Goal: Task Accomplishment & Management: Use online tool/utility

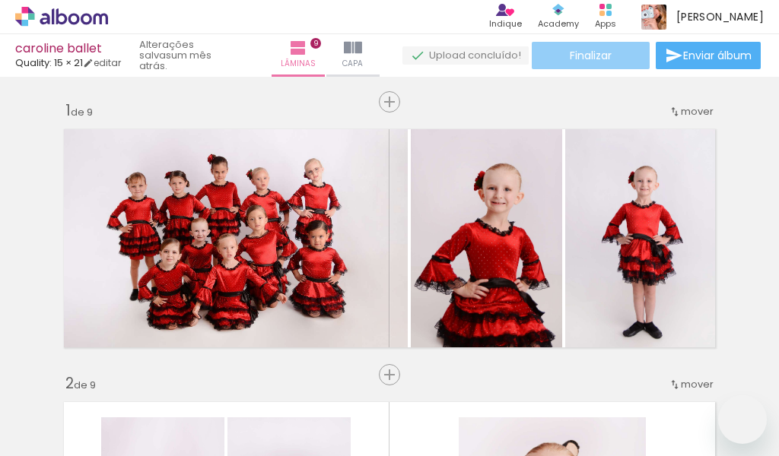
click at [589, 59] on span "Finalizar" at bounding box center [591, 55] width 42 height 11
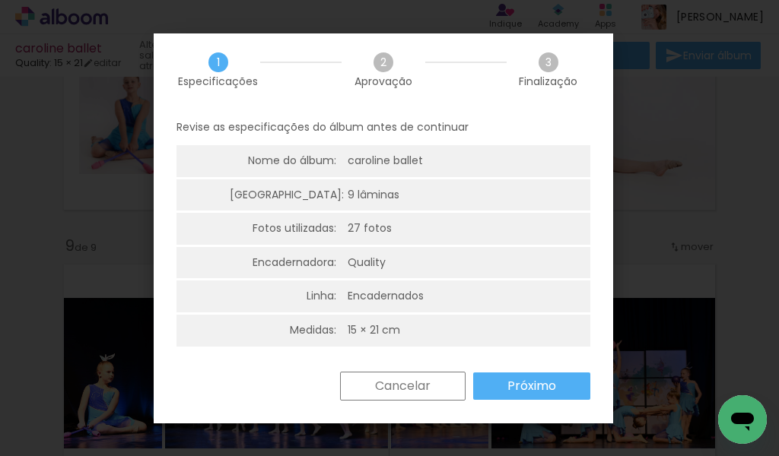
scroll to position [0, 1736]
click at [0, 0] on slot "Próximo" at bounding box center [0, 0] width 0 height 0
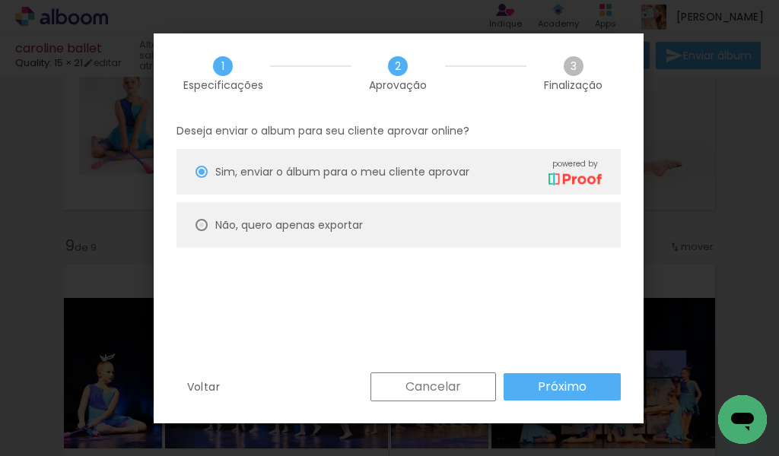
click at [199, 225] on div at bounding box center [201, 225] width 12 height 12
type paper-radio-button "on"
click at [0, 0] on slot "Próximo" at bounding box center [0, 0] width 0 height 0
type input "Alta, 300 DPI"
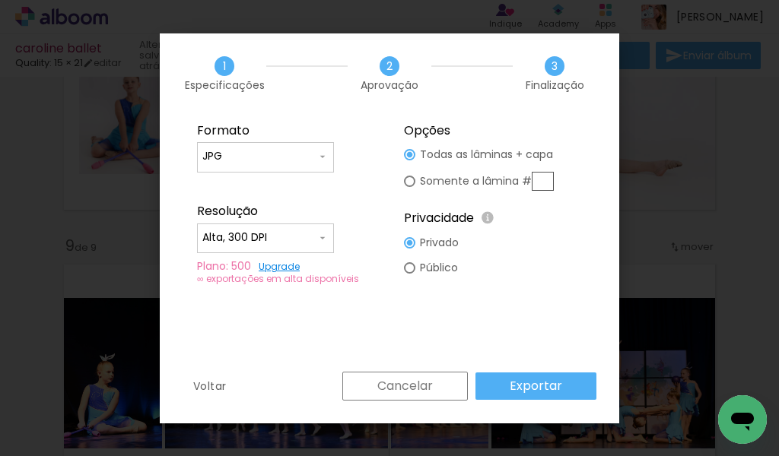
click at [0, 0] on slot "Exportar" at bounding box center [0, 0] width 0 height 0
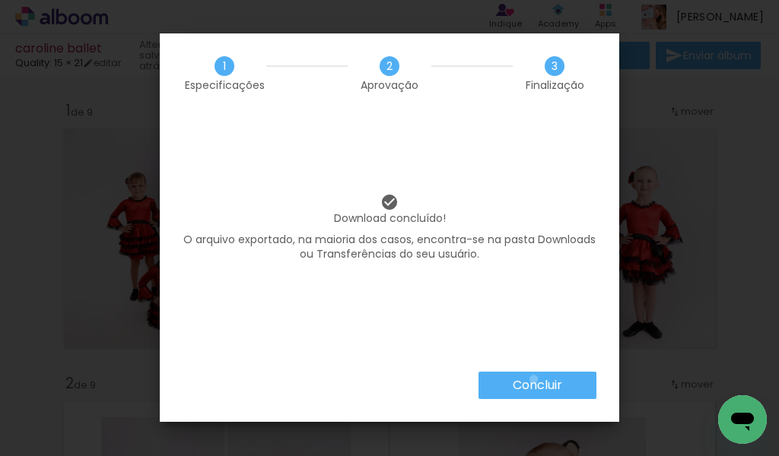
scroll to position [2049, 0]
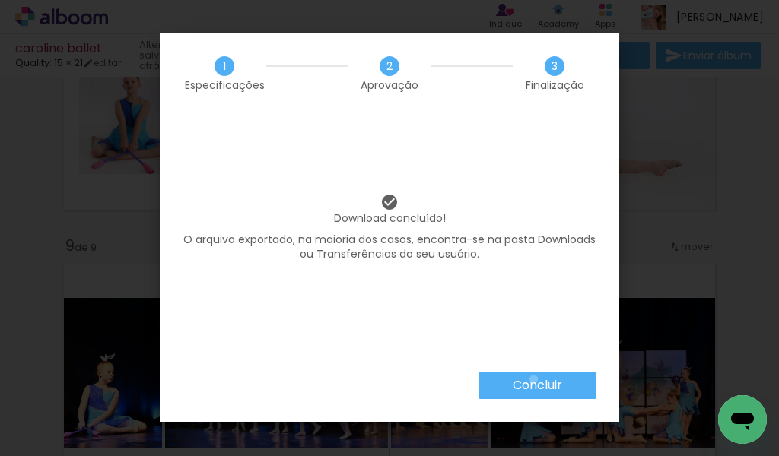
click at [0, 0] on slot "Concluir" at bounding box center [0, 0] width 0 height 0
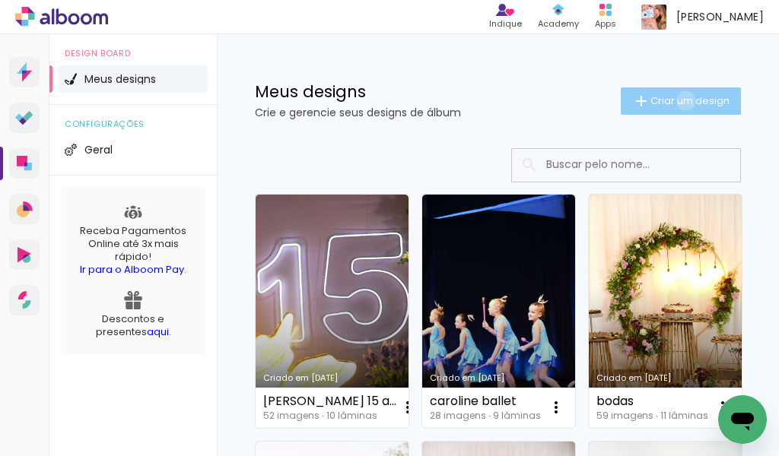
click at [670, 100] on span "Criar um design" at bounding box center [689, 101] width 79 height 10
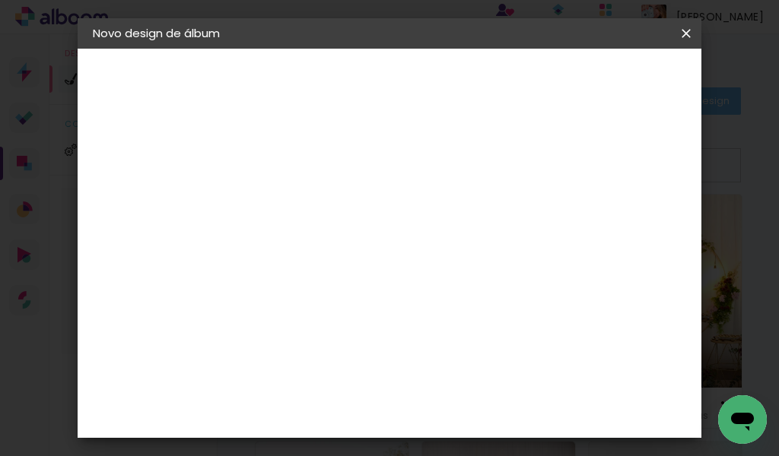
click at [342, 206] on input at bounding box center [342, 204] width 0 height 24
type input "l"
type input "LIVIA SMASH"
type paper-input "LIVIA SMASH"
click at [0, 0] on slot "Avançar" at bounding box center [0, 0] width 0 height 0
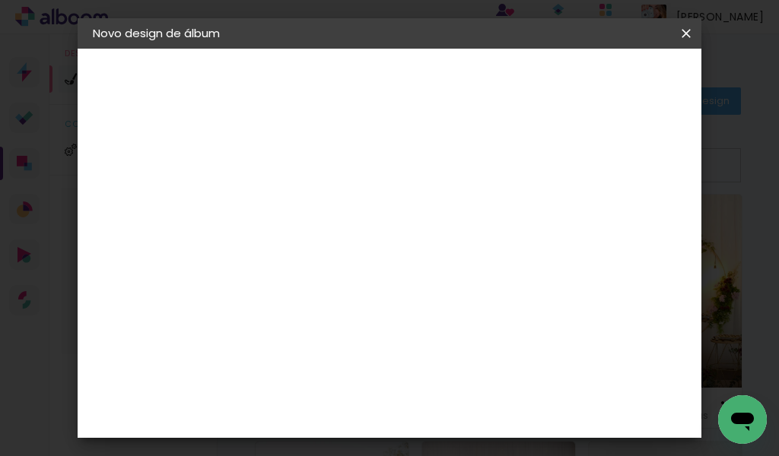
click at [382, 291] on input at bounding box center [380, 289] width 154 height 19
type input "QUA"
type paper-input "QUA"
click at [357, 339] on div "Quality" at bounding box center [353, 344] width 42 height 12
click at [0, 0] on slot "Avançar" at bounding box center [0, 0] width 0 height 0
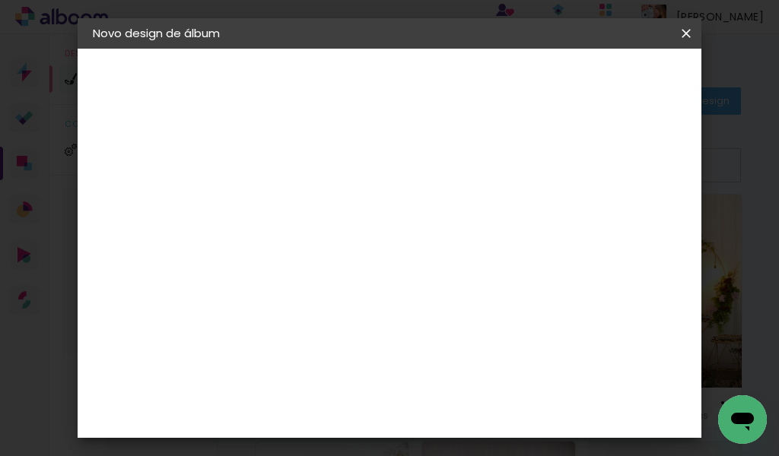
click at [401, 253] on input "text" at bounding box center [371, 265] width 59 height 24
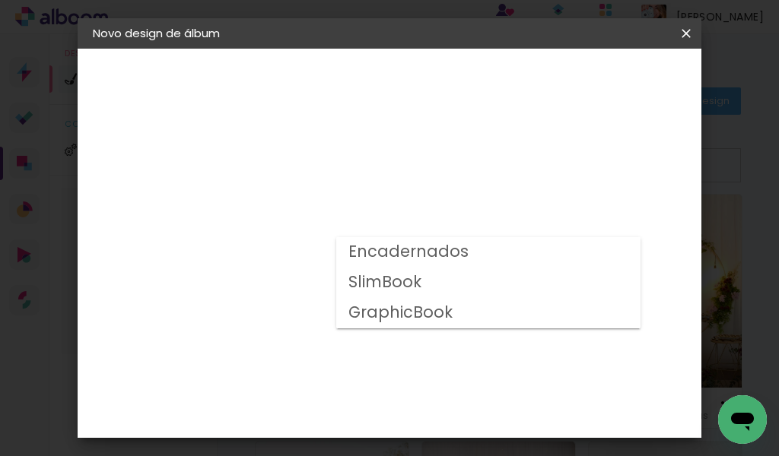
click at [0, 0] on slot "Encadernados" at bounding box center [0, 0] width 0 height 0
type input "Encadernados"
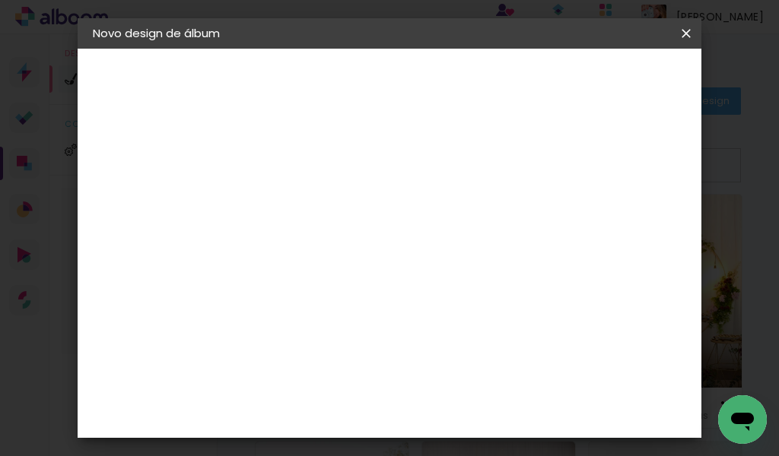
scroll to position [76, 0]
click at [400, 316] on span "15 × 21" at bounding box center [408, 336] width 71 height 40
click at [589, 90] on paper-button "Avançar" at bounding box center [552, 81] width 75 height 26
click at [503, 167] on div at bounding box center [496, 164] width 14 height 14
type paper-checkbox "on"
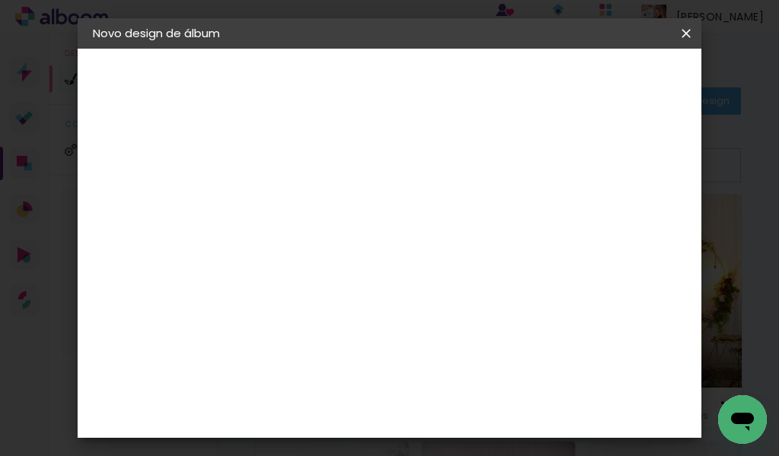
click at [589, 84] on span "Iniciar design" at bounding box center [571, 85] width 35 height 21
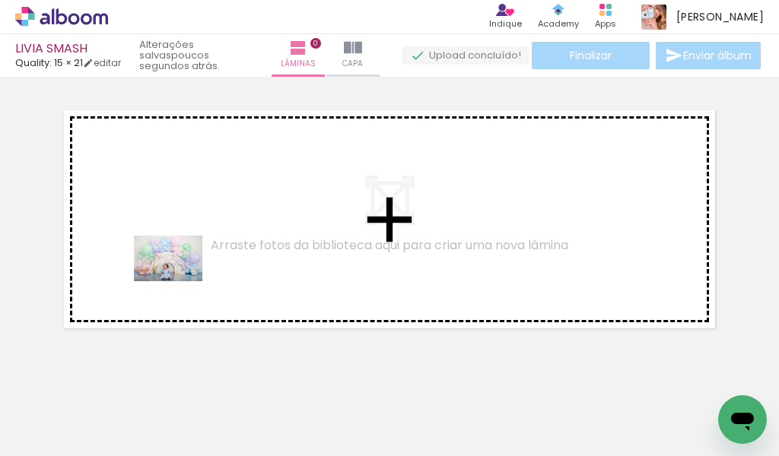
drag, startPoint x: 159, startPoint y: 415, endPoint x: 186, endPoint y: 237, distance: 180.8
click at [186, 237] on quentale-workspace at bounding box center [389, 228] width 779 height 456
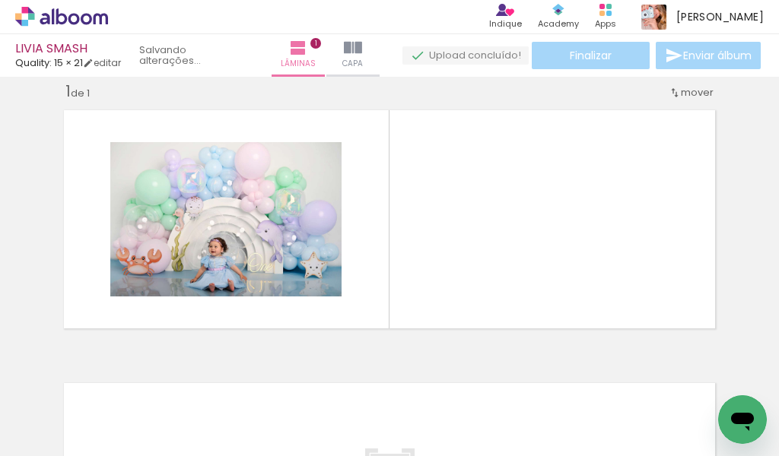
scroll to position [19, 0]
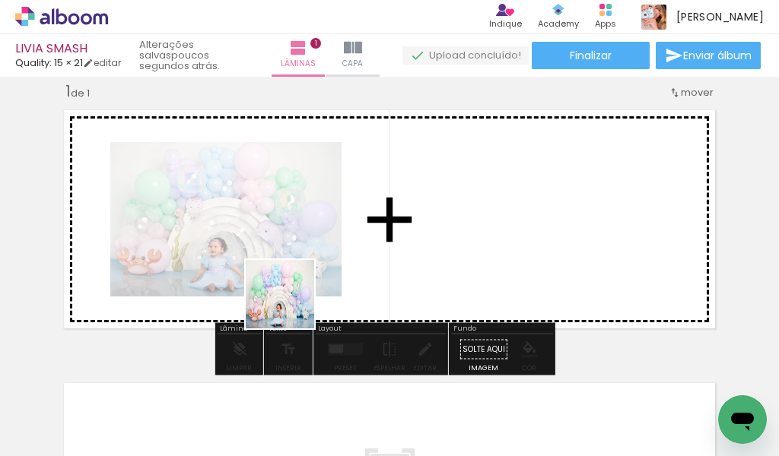
drag, startPoint x: 237, startPoint y: 408, endPoint x: 326, endPoint y: 259, distance: 174.0
click at [326, 259] on quentale-workspace at bounding box center [389, 228] width 779 height 456
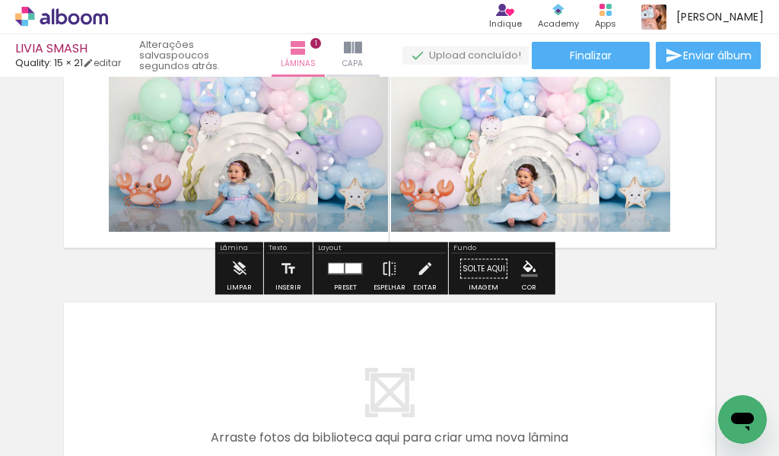
scroll to position [95, 0]
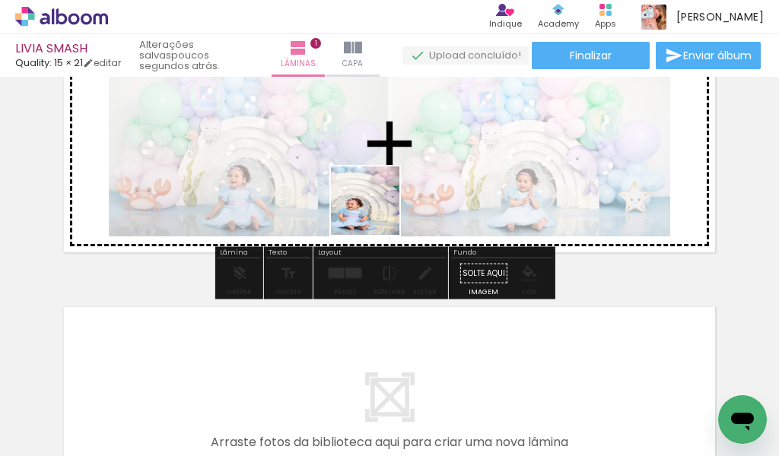
drag, startPoint x: 333, startPoint y: 417, endPoint x: 397, endPoint y: 175, distance: 250.2
click at [397, 175] on quentale-workspace at bounding box center [389, 228] width 779 height 456
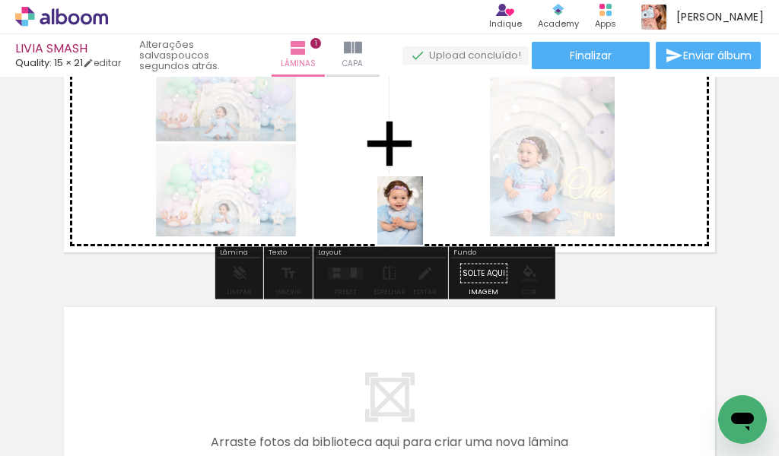
drag, startPoint x: 423, startPoint y: 415, endPoint x: 447, endPoint y: 441, distance: 36.1
click at [423, 174] on quentale-workspace at bounding box center [389, 228] width 779 height 456
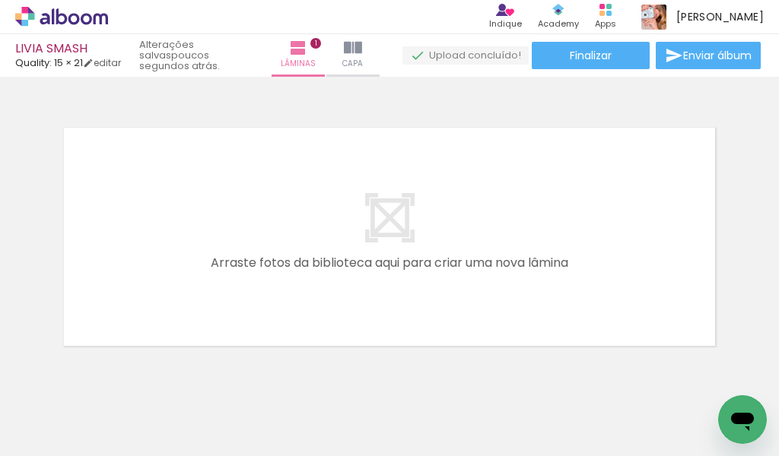
scroll to position [321, 0]
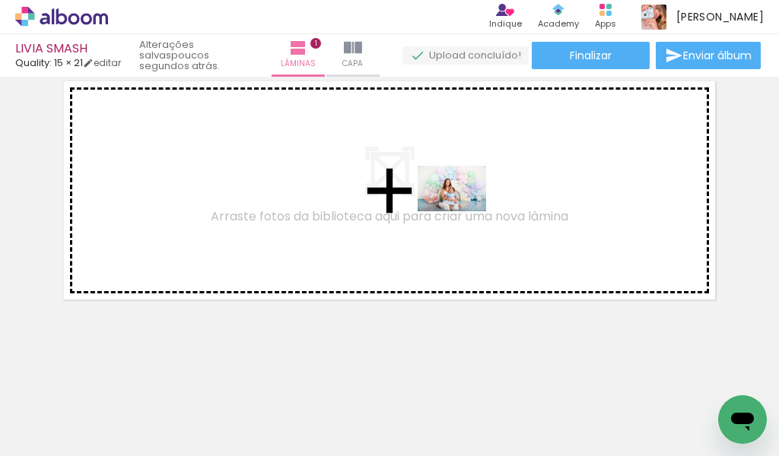
drag, startPoint x: 501, startPoint y: 417, endPoint x: 595, endPoint y: 367, distance: 105.8
click at [463, 210] on quentale-workspace at bounding box center [389, 228] width 779 height 456
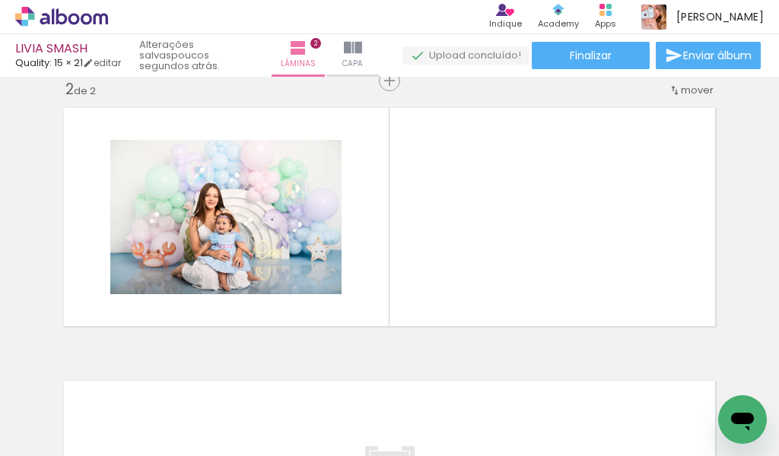
scroll to position [292, 0]
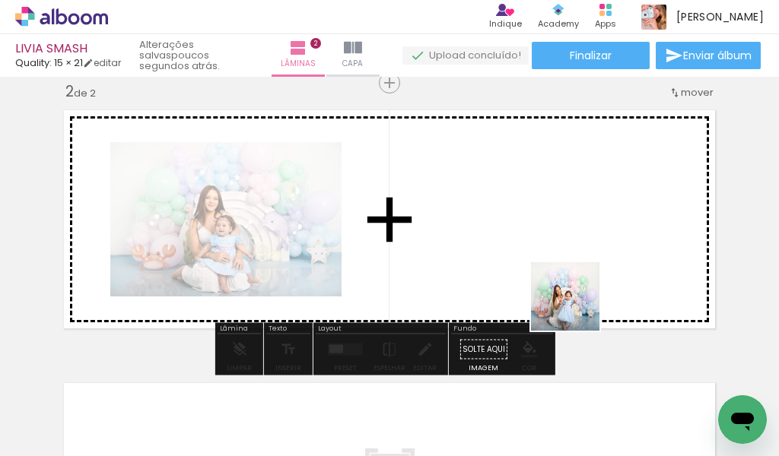
drag, startPoint x: 591, startPoint y: 411, endPoint x: 497, endPoint y: 448, distance: 101.4
click at [560, 239] on quentale-workspace at bounding box center [389, 228] width 779 height 456
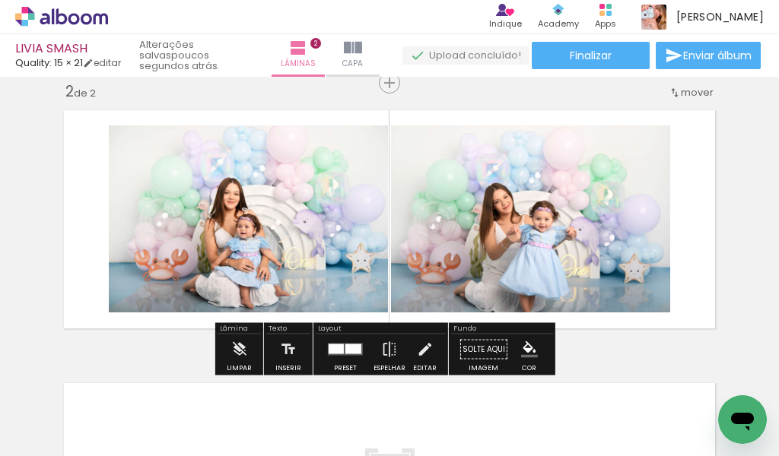
scroll to position [0, 485]
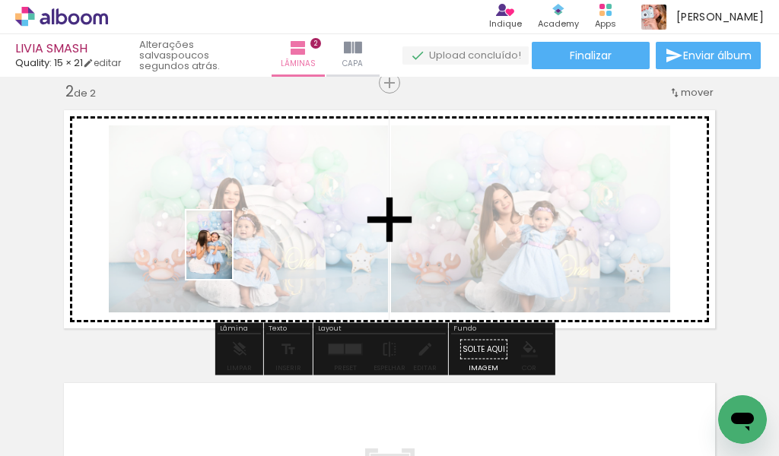
drag, startPoint x: 183, startPoint y: 416, endPoint x: 239, endPoint y: 240, distance: 184.3
click at [239, 240] on quentale-workspace at bounding box center [389, 228] width 779 height 456
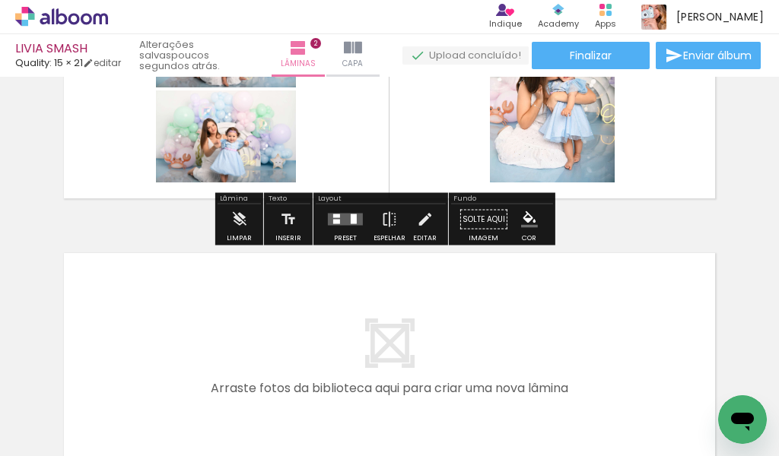
scroll to position [444, 0]
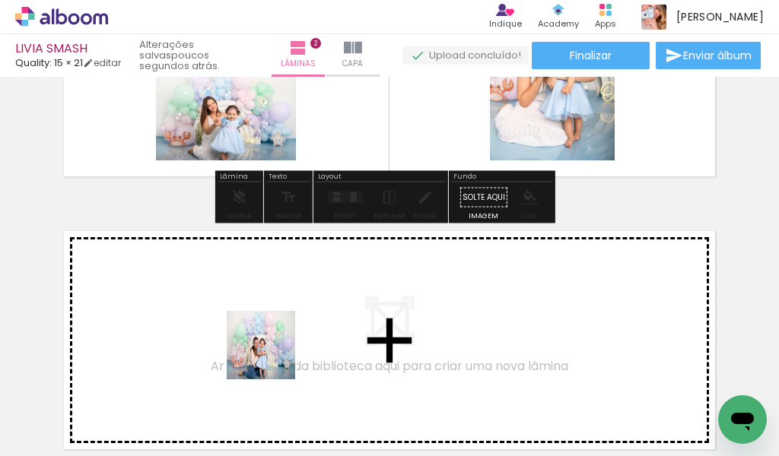
drag, startPoint x: 272, startPoint y: 416, endPoint x: 350, endPoint y: 430, distance: 78.8
click at [272, 319] on quentale-workspace at bounding box center [389, 228] width 779 height 456
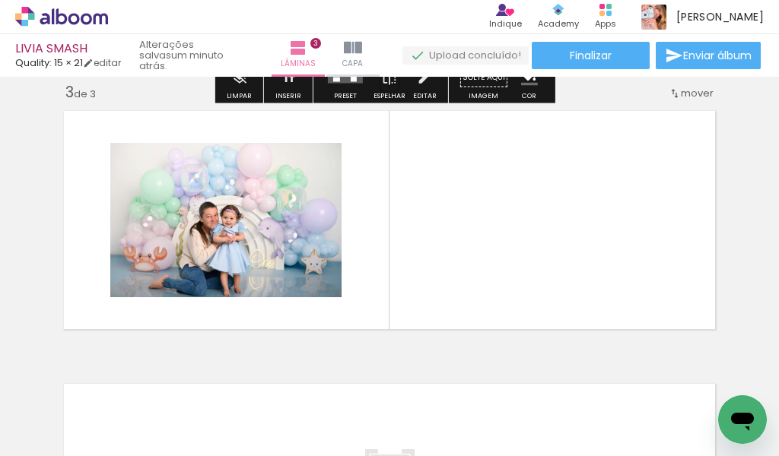
scroll to position [565, 0]
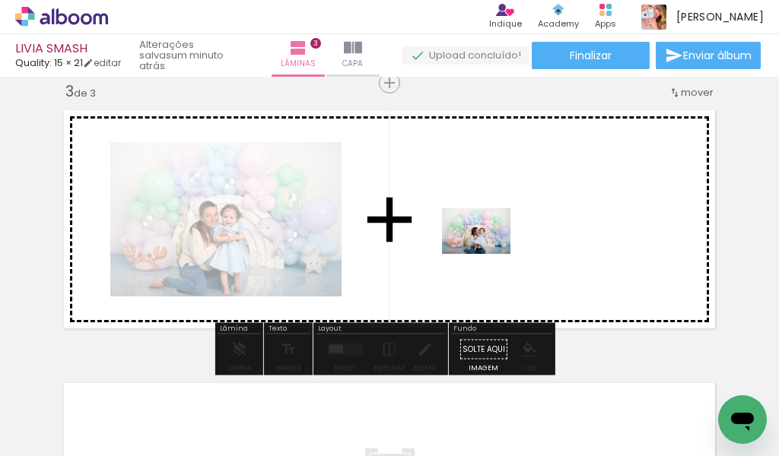
drag, startPoint x: 363, startPoint y: 405, endPoint x: 408, endPoint y: 368, distance: 58.4
click at [489, 253] on quentale-workspace at bounding box center [389, 228] width 779 height 456
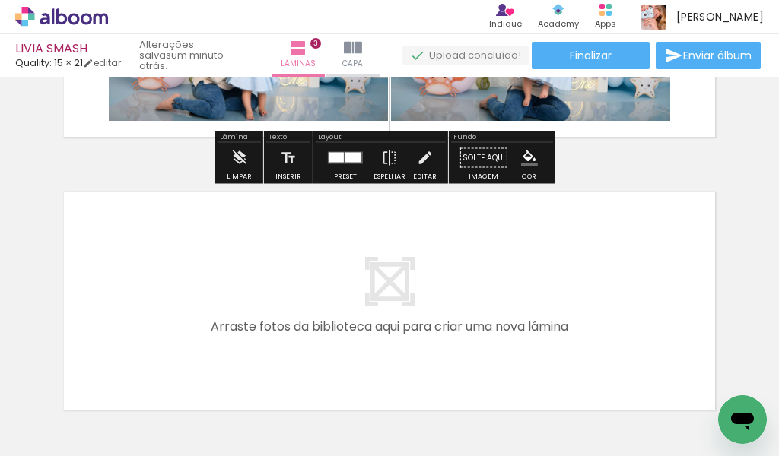
scroll to position [793, 0]
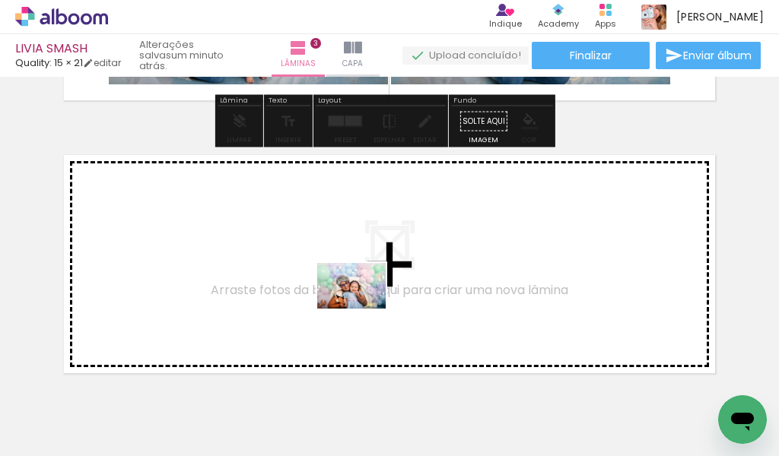
drag, startPoint x: 438, startPoint y: 413, endPoint x: 361, endPoint y: 307, distance: 130.7
click at [361, 307] on quentale-workspace at bounding box center [389, 228] width 779 height 456
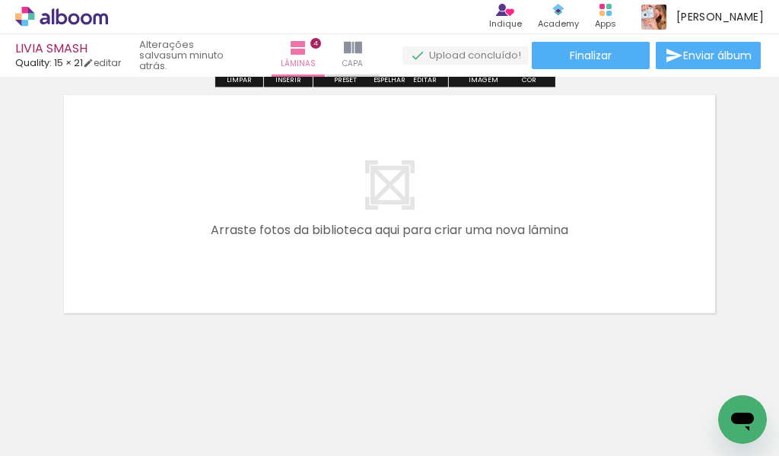
scroll to position [1140, 0]
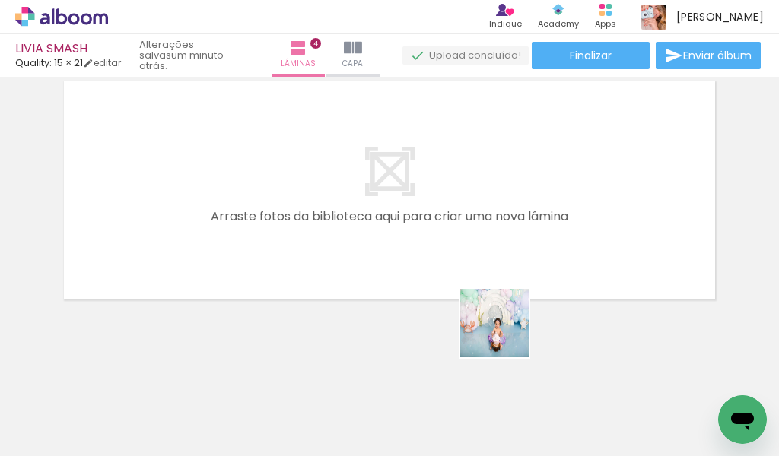
drag, startPoint x: 525, startPoint y: 408, endPoint x: 592, endPoint y: 386, distance: 71.2
click at [483, 227] on quentale-workspace at bounding box center [389, 228] width 779 height 456
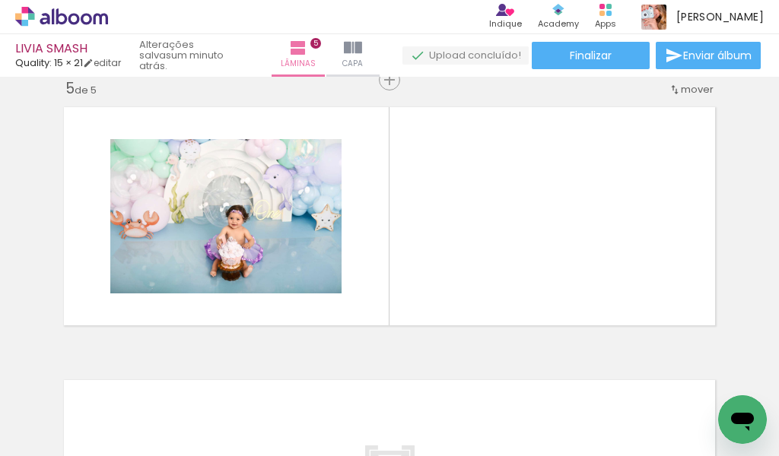
scroll to position [1111, 0]
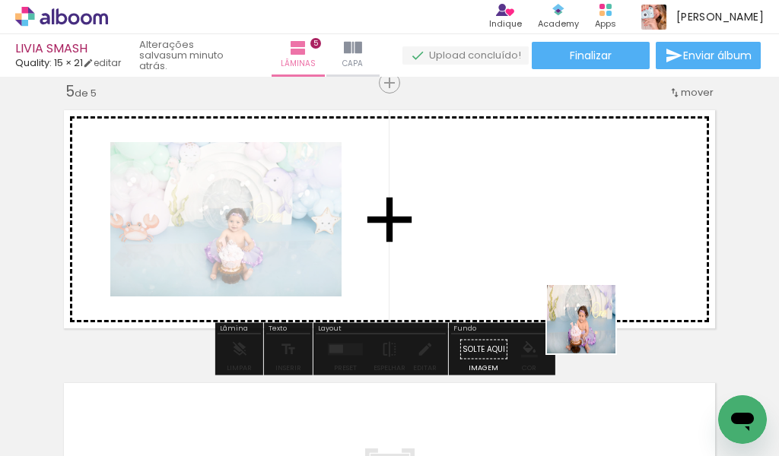
drag, startPoint x: 611, startPoint y: 411, endPoint x: 375, endPoint y: 443, distance: 237.9
click at [564, 241] on quentale-workspace at bounding box center [389, 228] width 779 height 456
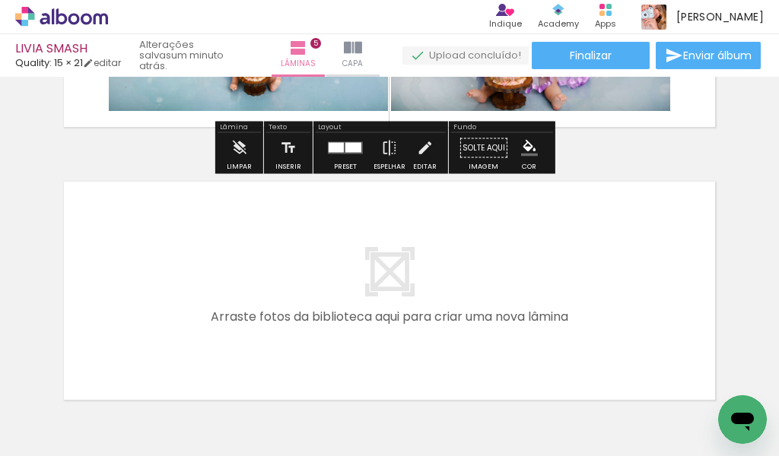
scroll to position [1339, 0]
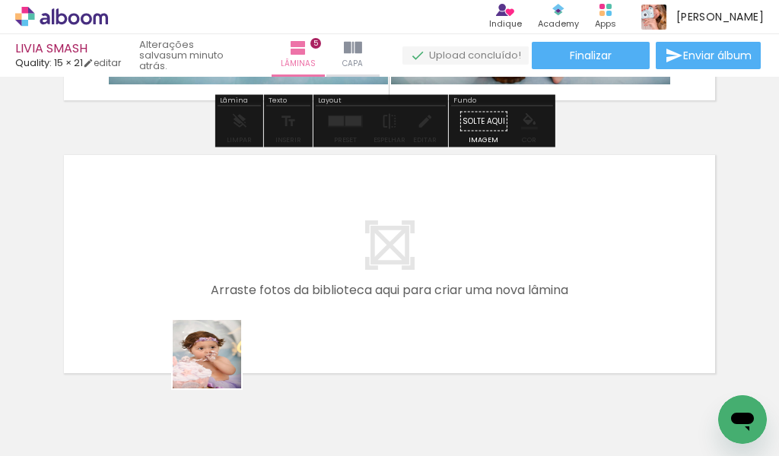
drag, startPoint x: 221, startPoint y: 376, endPoint x: 318, endPoint y: 413, distance: 104.2
click at [215, 273] on quentale-workspace at bounding box center [389, 228] width 779 height 456
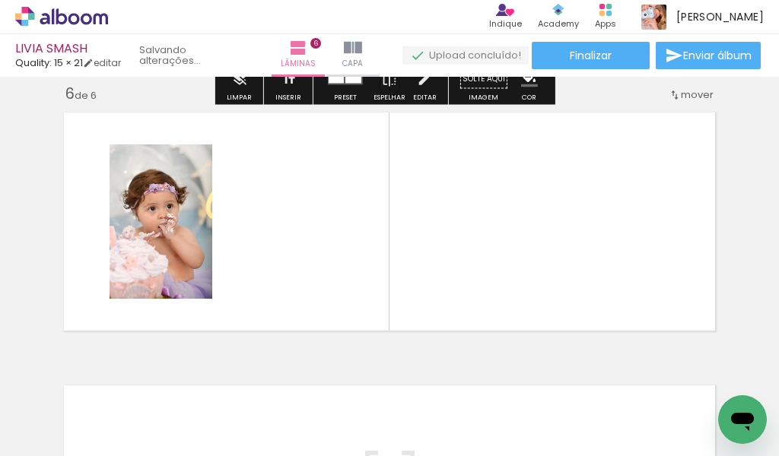
scroll to position [1384, 0]
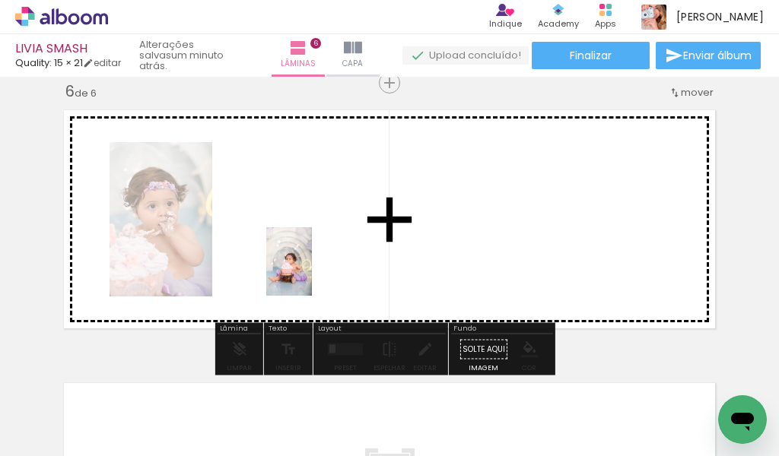
drag, startPoint x: 297, startPoint y: 405, endPoint x: 331, endPoint y: 284, distance: 126.4
click at [314, 260] on quentale-workspace at bounding box center [389, 228] width 779 height 456
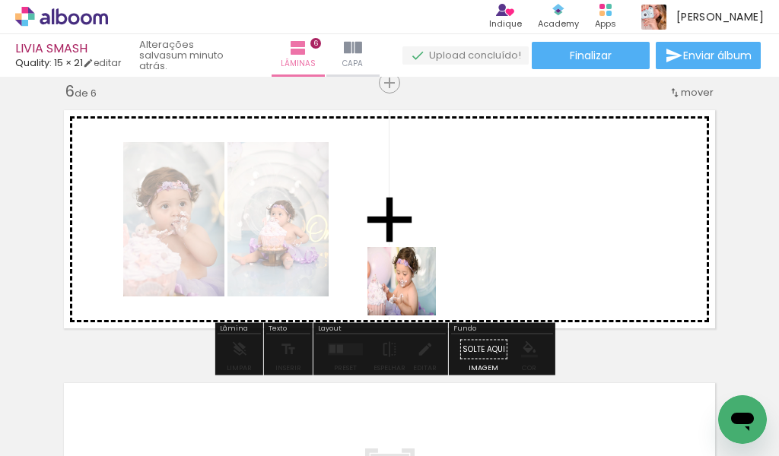
drag, startPoint x: 405, startPoint y: 345, endPoint x: 408, endPoint y: 354, distance: 9.9
click at [425, 238] on quentale-workspace at bounding box center [389, 228] width 779 height 456
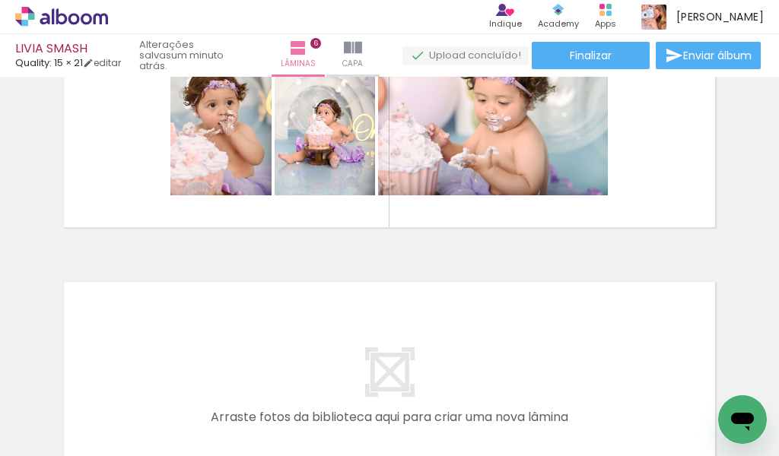
scroll to position [1460, 0]
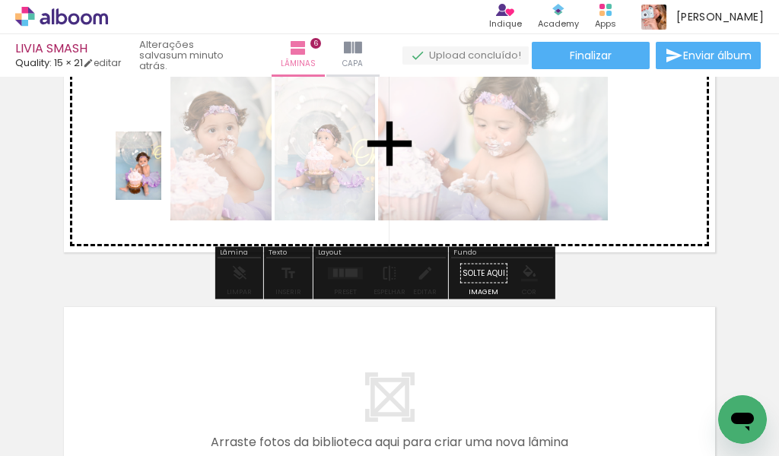
drag, startPoint x: 167, startPoint y: 420, endPoint x: 161, endPoint y: 177, distance: 242.7
click at [161, 177] on quentale-workspace at bounding box center [389, 228] width 779 height 456
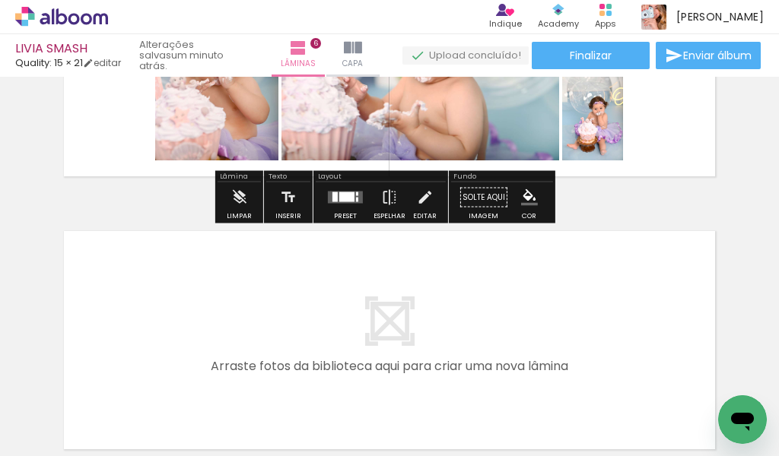
scroll to position [1612, 0]
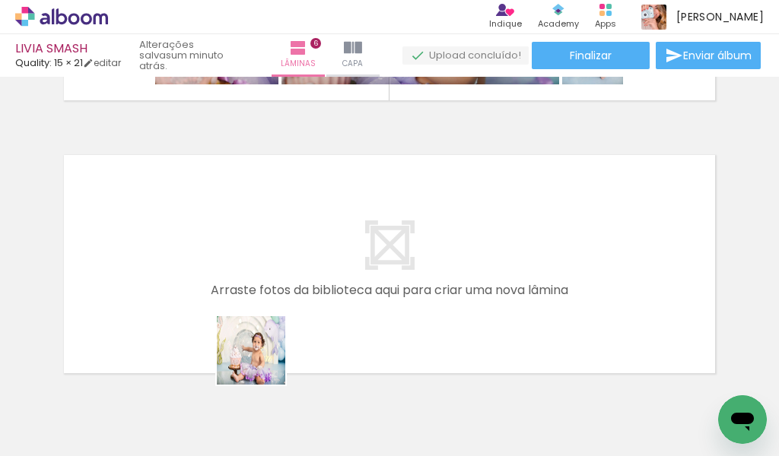
drag, startPoint x: 257, startPoint y: 405, endPoint x: 328, endPoint y: 382, distance: 74.6
click at [262, 262] on quentale-workspace at bounding box center [389, 228] width 779 height 456
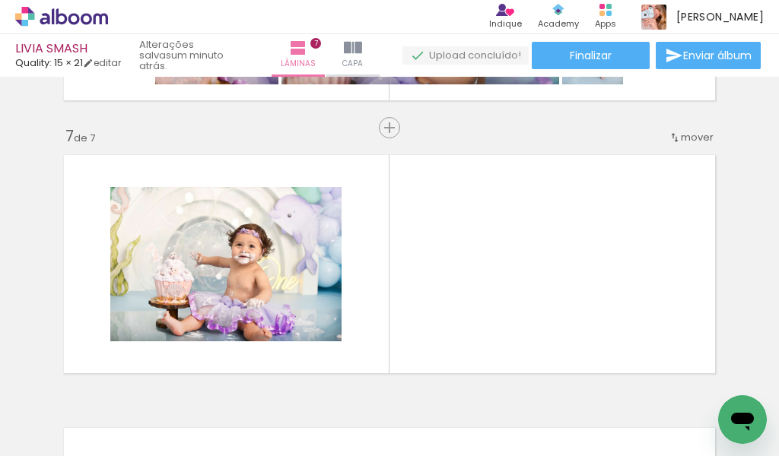
scroll to position [1657, 0]
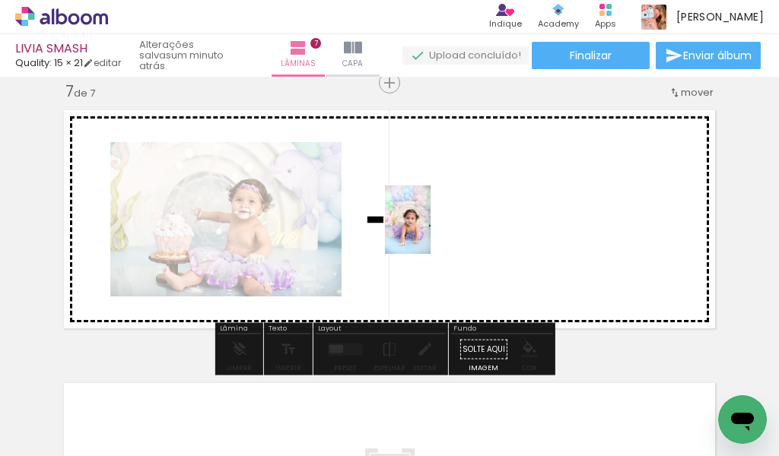
drag, startPoint x: 347, startPoint y: 419, endPoint x: 418, endPoint y: 388, distance: 77.3
click at [435, 219] on quentale-workspace at bounding box center [389, 228] width 779 height 456
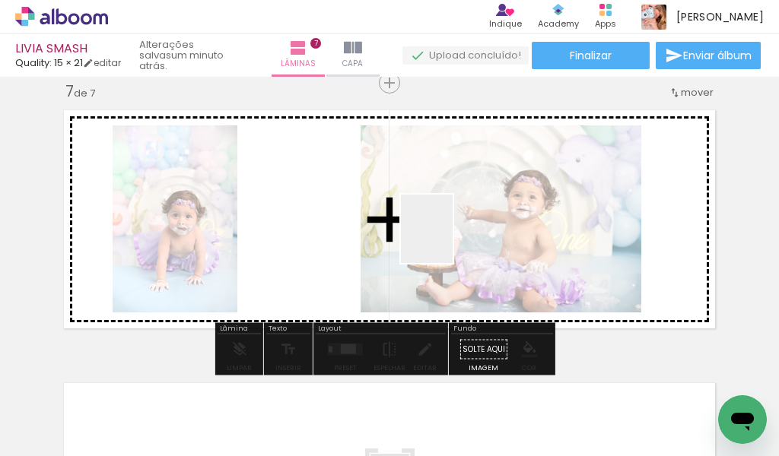
drag, startPoint x: 442, startPoint y: 268, endPoint x: 450, endPoint y: 227, distance: 42.5
click at [450, 227] on quentale-workspace at bounding box center [389, 228] width 779 height 456
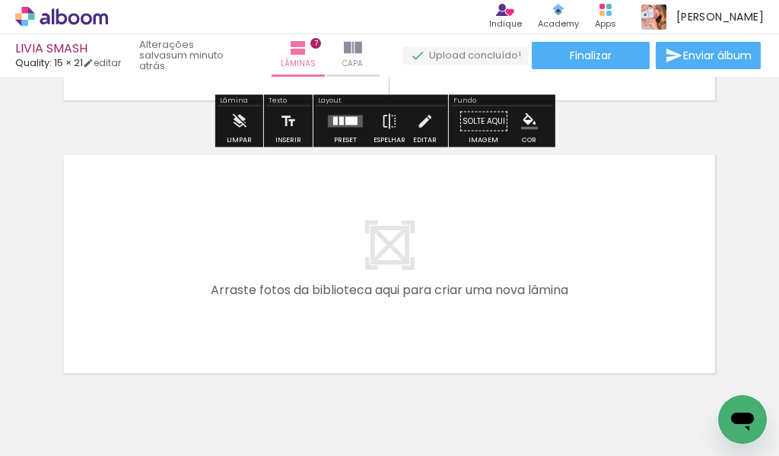
scroll to position [1959, 0]
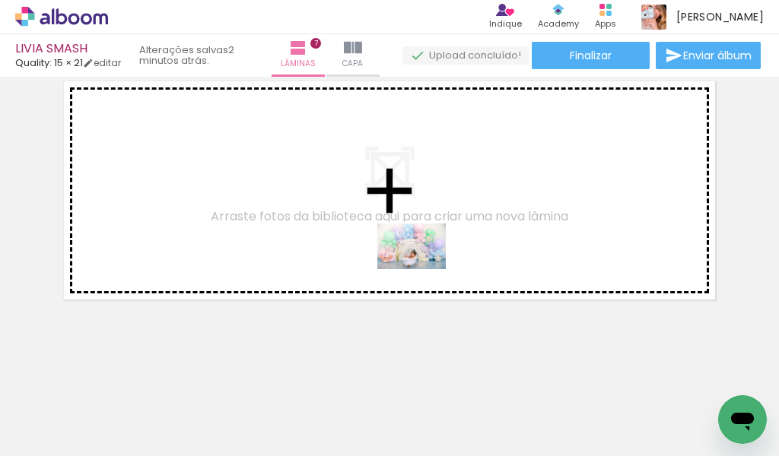
drag, startPoint x: 526, startPoint y: 403, endPoint x: 341, endPoint y: 426, distance: 186.2
click at [401, 253] on quentale-workspace at bounding box center [389, 228] width 779 height 456
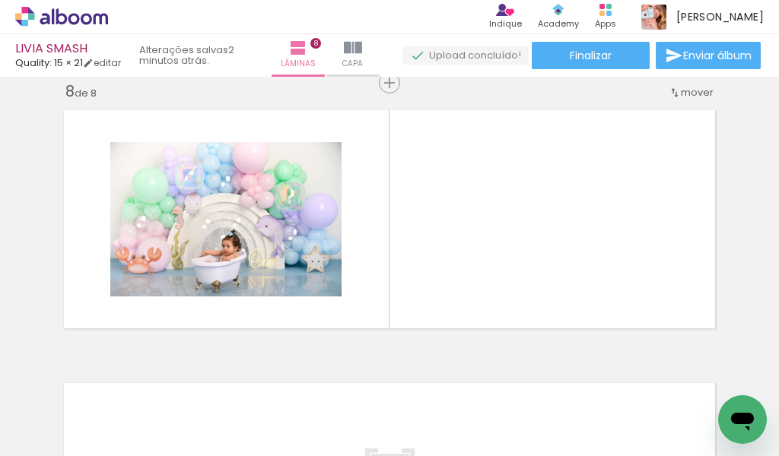
scroll to position [0, 1395]
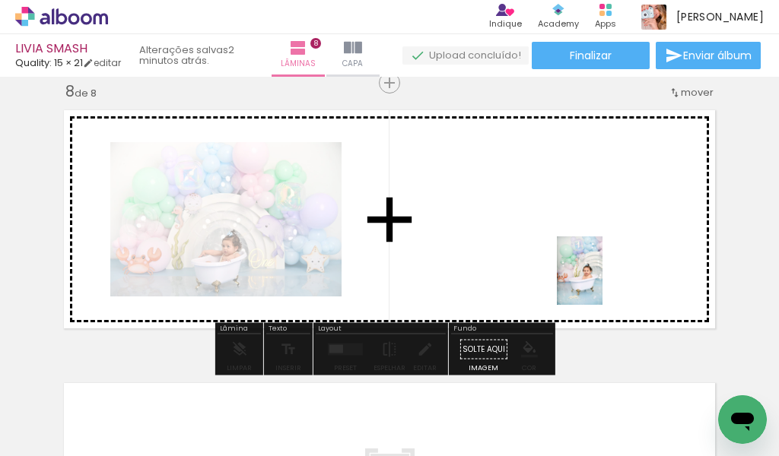
drag, startPoint x: 637, startPoint y: 399, endPoint x: 587, endPoint y: 276, distance: 132.3
click at [594, 271] on quentale-workspace at bounding box center [389, 228] width 779 height 456
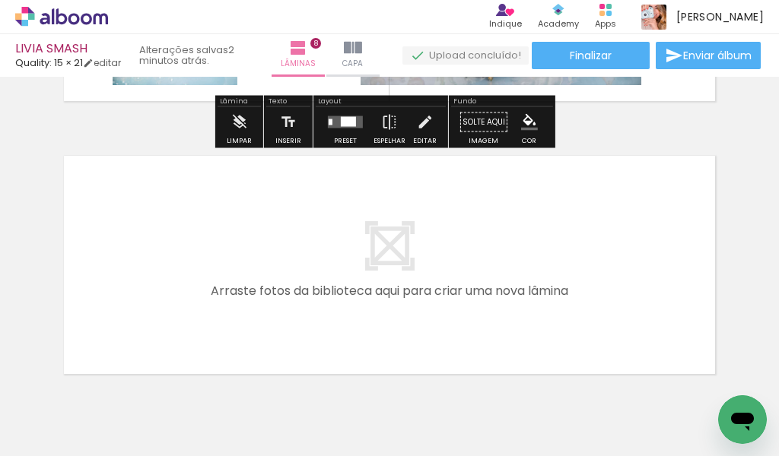
scroll to position [2159, 0]
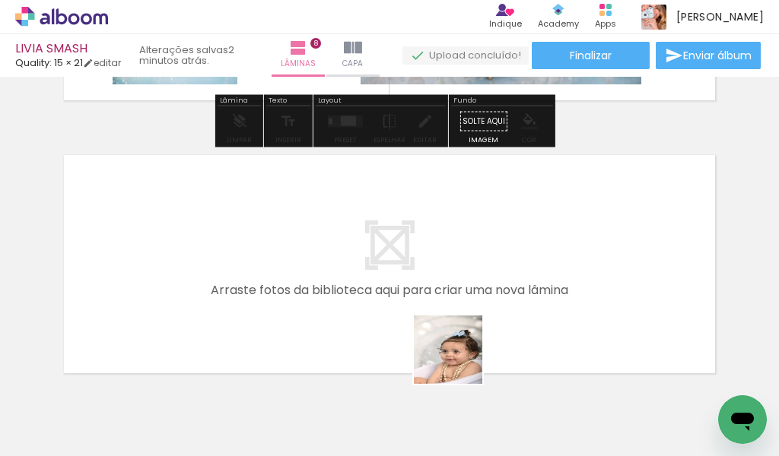
drag, startPoint x: 472, startPoint y: 422, endPoint x: 563, endPoint y: 411, distance: 92.0
click at [438, 282] on quentale-workspace at bounding box center [389, 228] width 779 height 456
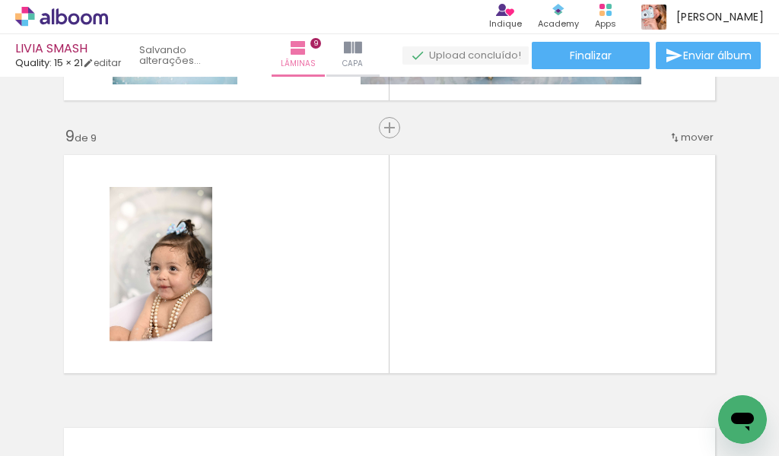
scroll to position [2203, 0]
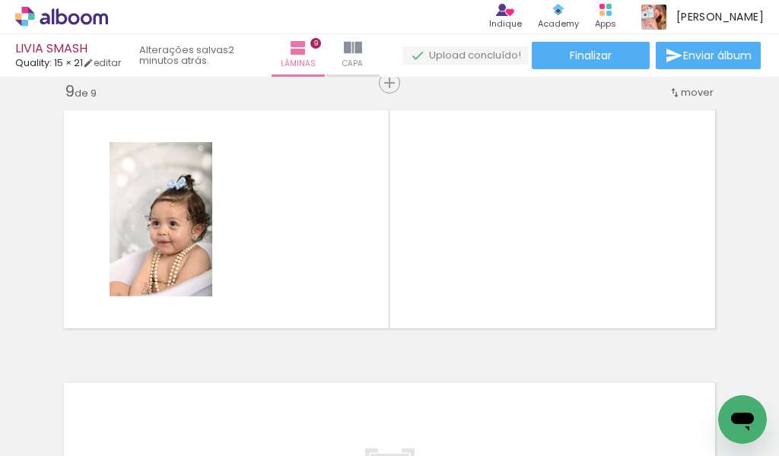
click at [523, 278] on quentale-workspace at bounding box center [389, 228] width 779 height 456
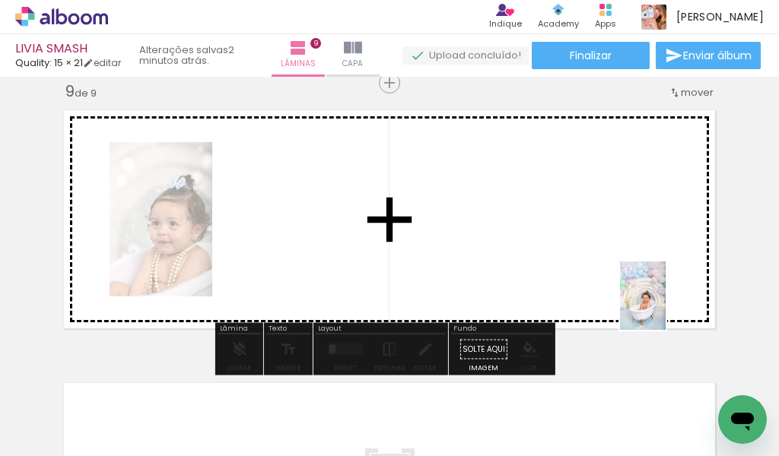
drag, startPoint x: 710, startPoint y: 396, endPoint x: 634, endPoint y: 323, distance: 105.5
click at [661, 299] on quentale-workspace at bounding box center [389, 228] width 779 height 456
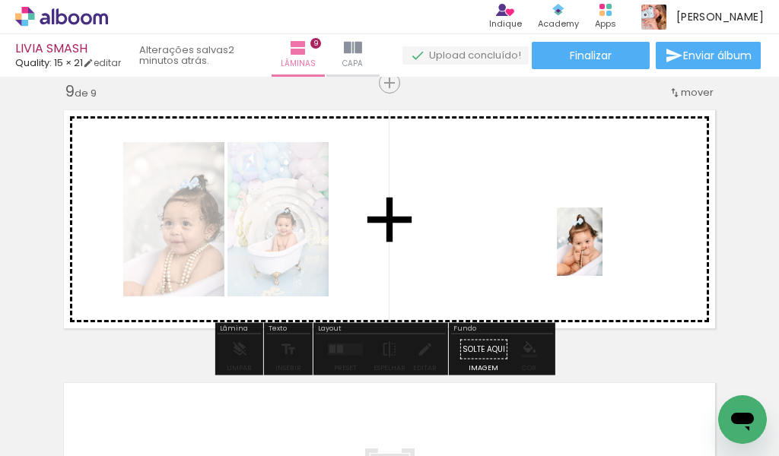
drag, startPoint x: 543, startPoint y: 419, endPoint x: 604, endPoint y: 246, distance: 183.8
click at [604, 246] on quentale-workspace at bounding box center [389, 228] width 779 height 456
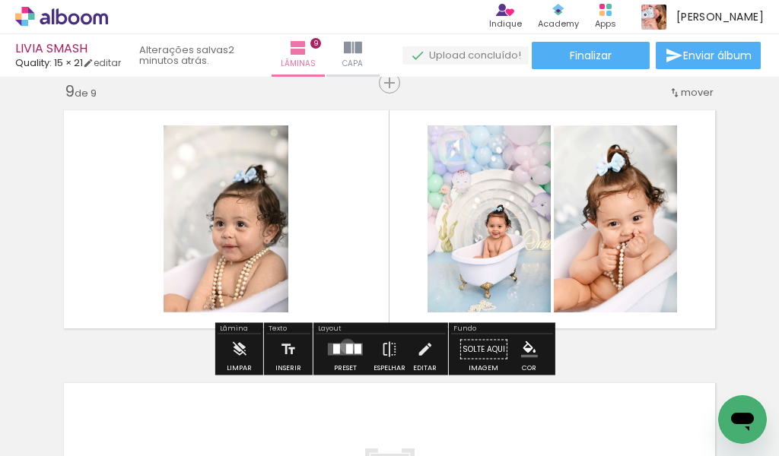
click at [346, 346] on div at bounding box center [349, 350] width 7 height 10
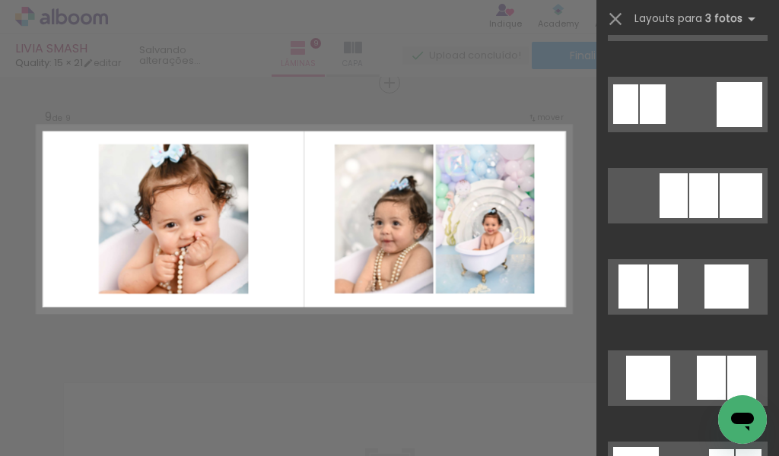
scroll to position [1597, 0]
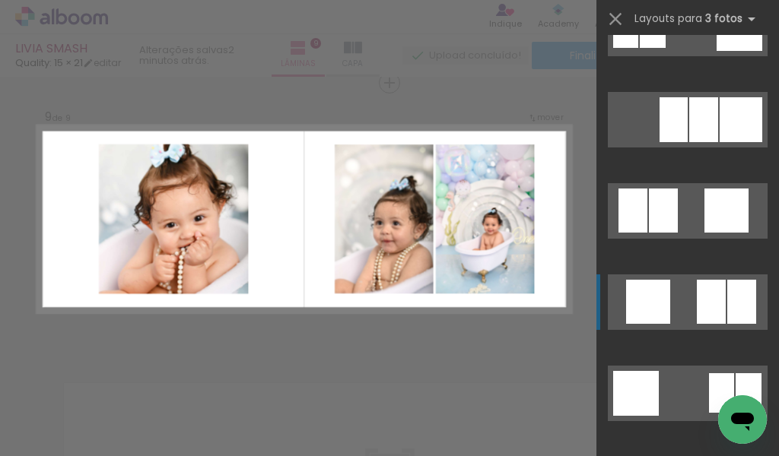
click at [641, 307] on div at bounding box center [648, 302] width 44 height 44
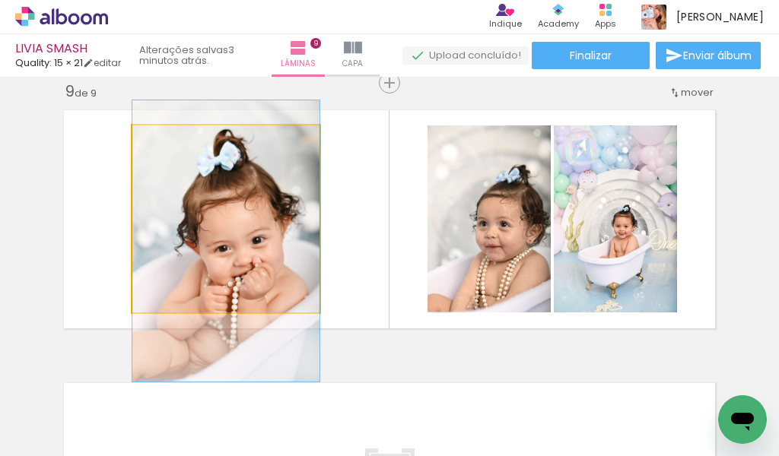
drag, startPoint x: 278, startPoint y: 202, endPoint x: 274, endPoint y: 224, distance: 22.4
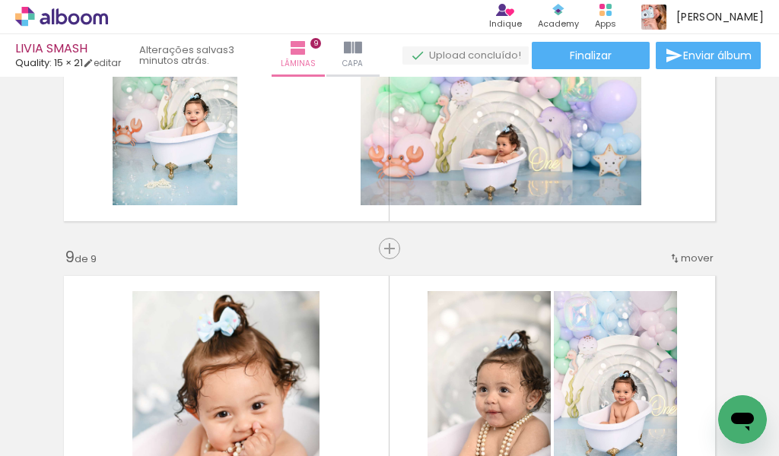
scroll to position [1975, 0]
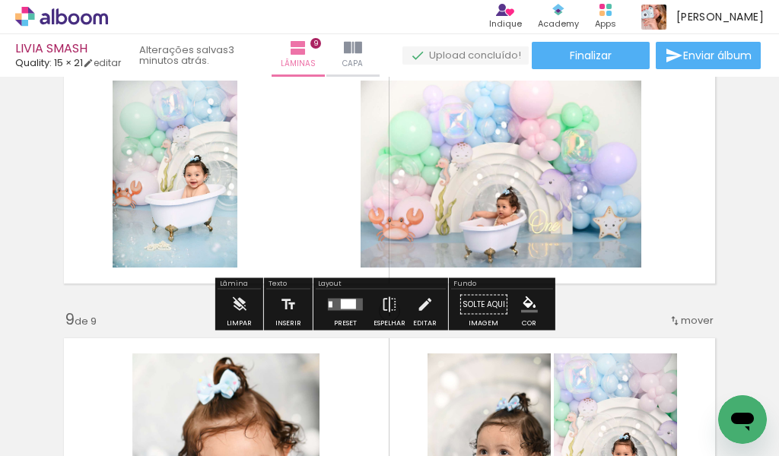
click at [346, 303] on div at bounding box center [348, 305] width 15 height 10
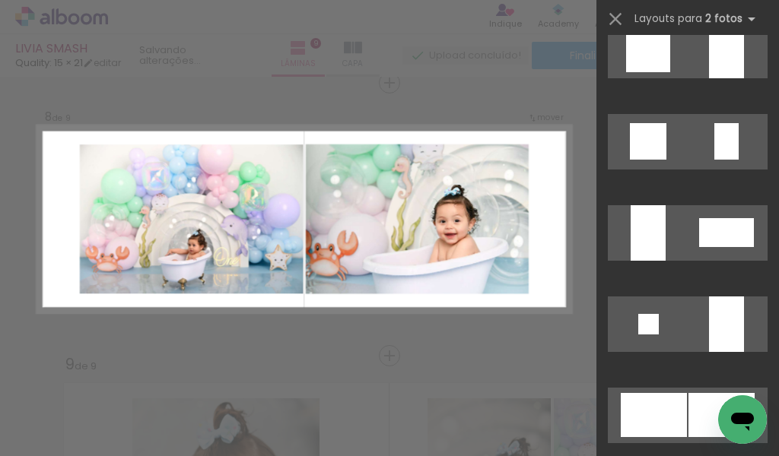
scroll to position [1597, 0]
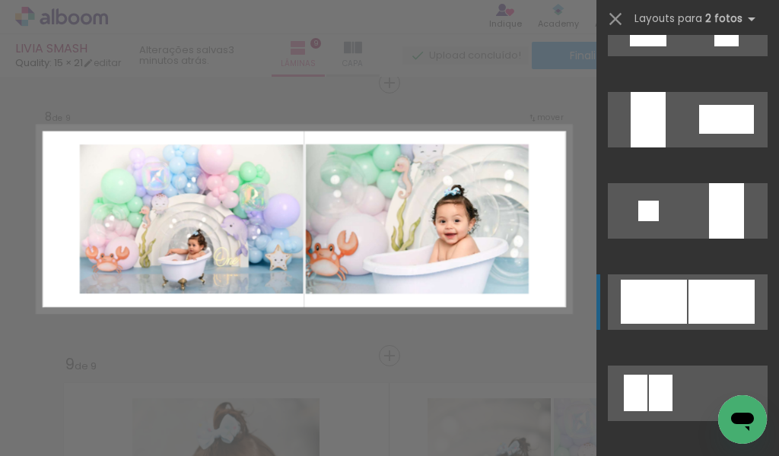
click at [667, 299] on div at bounding box center [654, 302] width 66 height 44
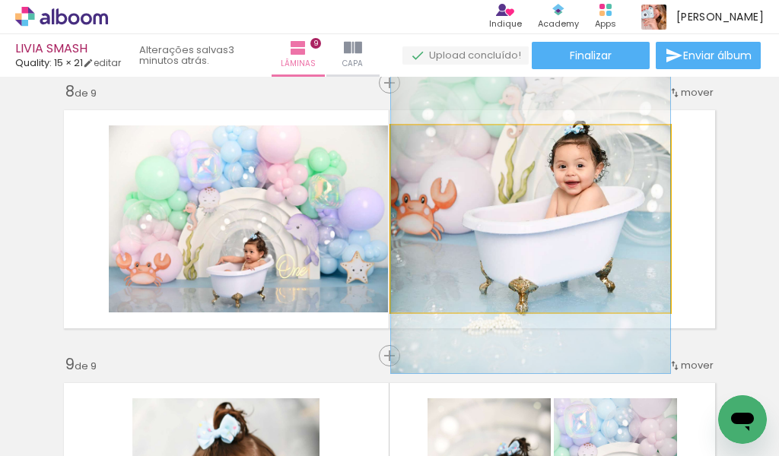
drag, startPoint x: 568, startPoint y: 284, endPoint x: 570, endPoint y: 228, distance: 55.6
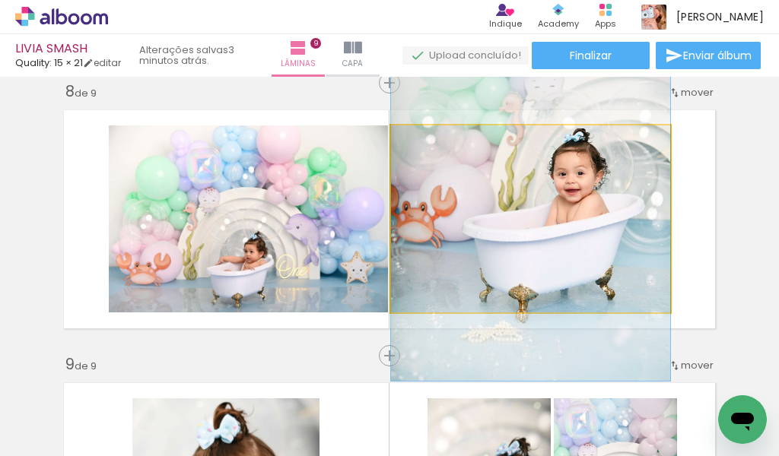
drag, startPoint x: 623, startPoint y: 240, endPoint x: 624, endPoint y: 248, distance: 7.8
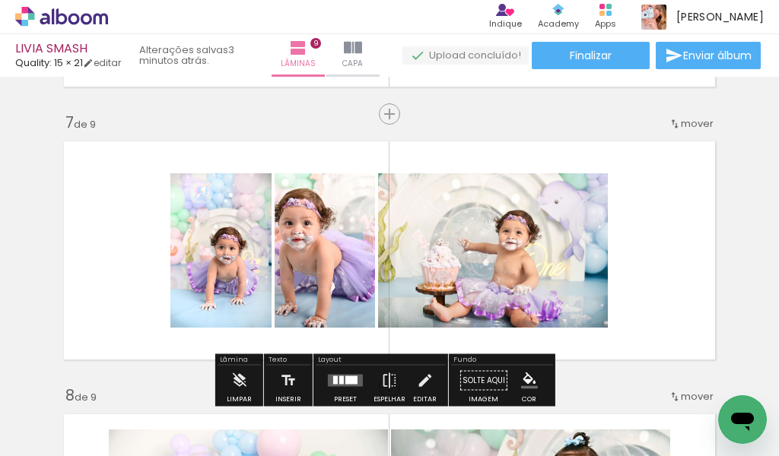
scroll to position [1702, 0]
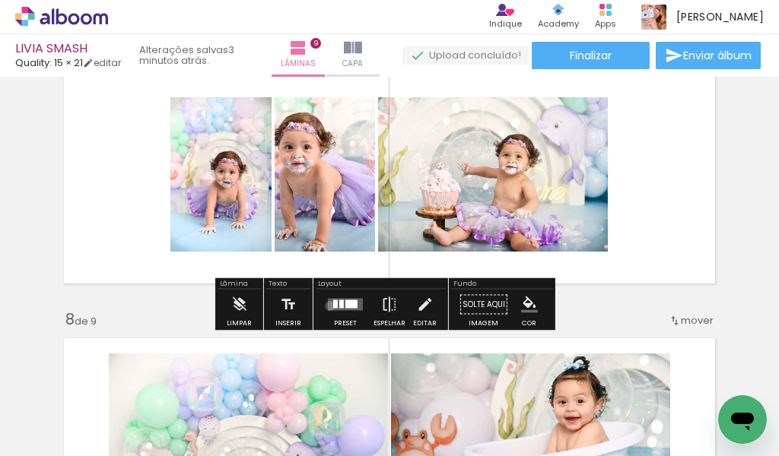
click at [328, 306] on quentale-layouter at bounding box center [345, 305] width 35 height 12
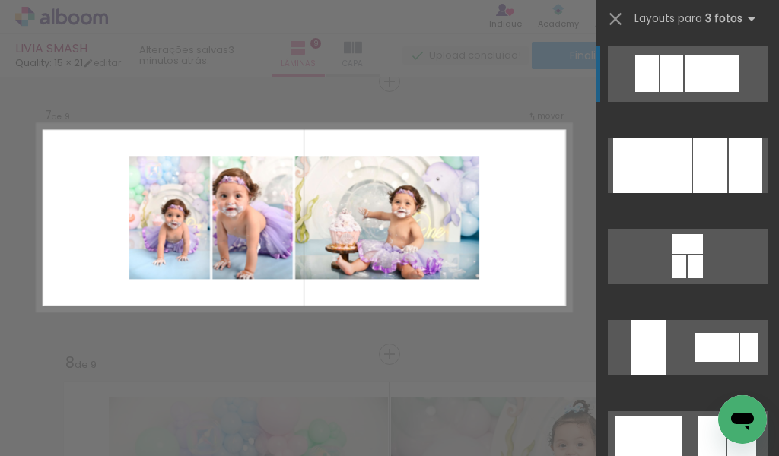
scroll to position [1657, 0]
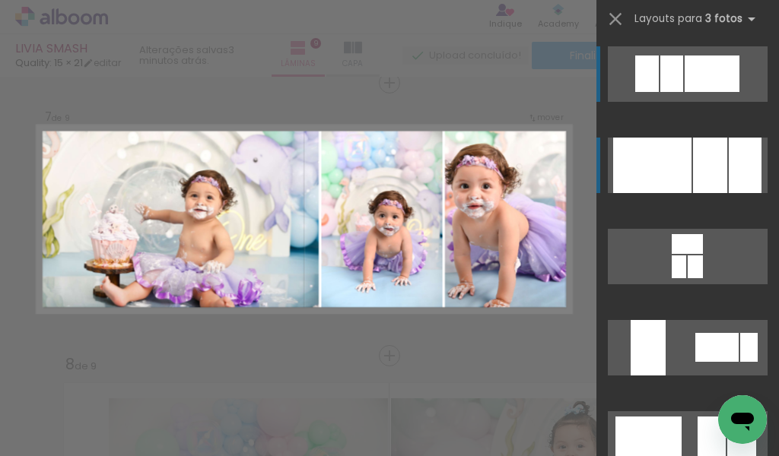
click at [623, 170] on div at bounding box center [652, 166] width 78 height 56
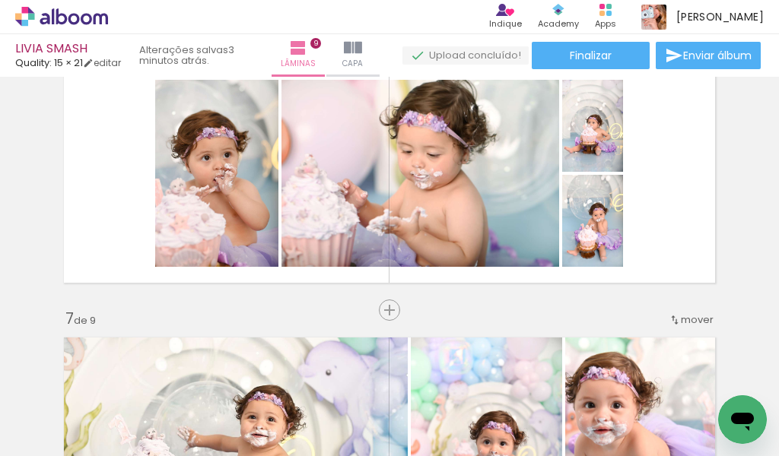
scroll to position [1429, 0]
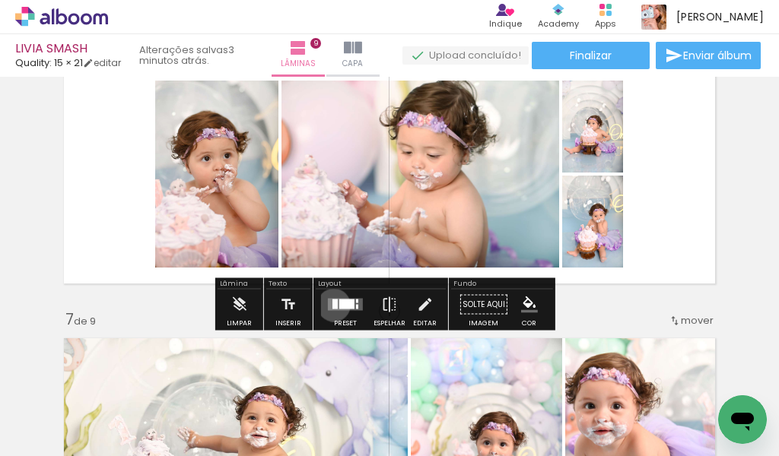
click at [332, 305] on div at bounding box center [334, 305] width 5 height 10
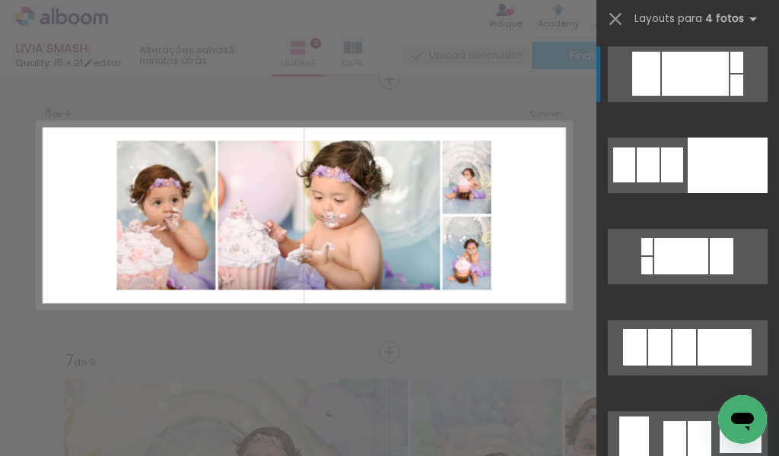
scroll to position [1384, 0]
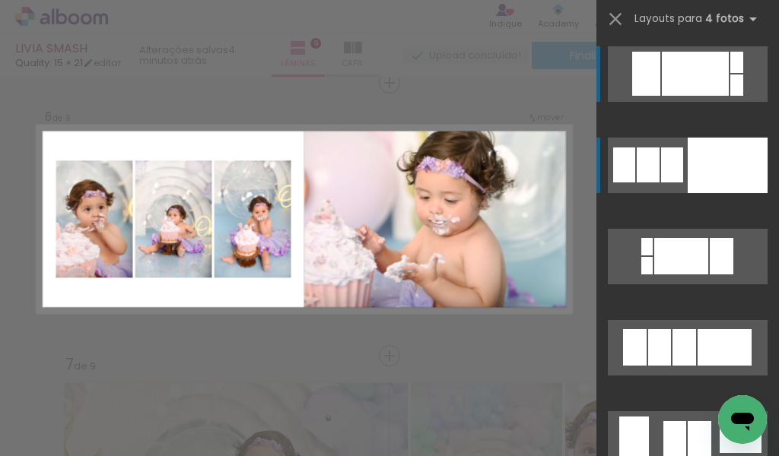
click at [632, 186] on quentale-layouter at bounding box center [688, 166] width 160 height 56
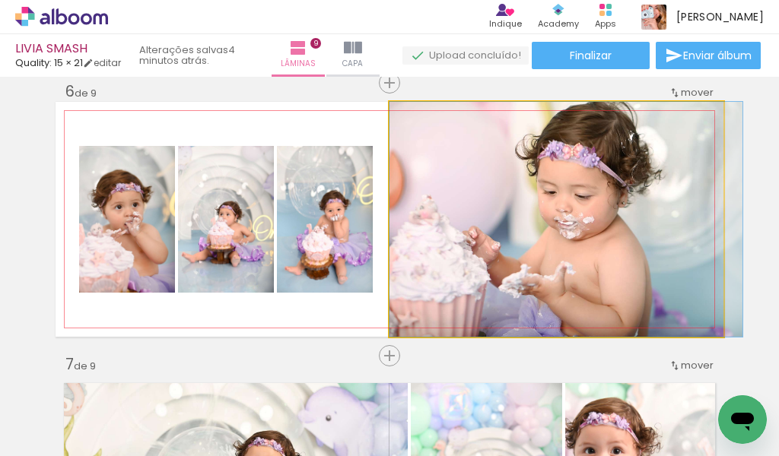
drag, startPoint x: 528, startPoint y: 279, endPoint x: 551, endPoint y: 278, distance: 22.8
drag, startPoint x: 551, startPoint y: 276, endPoint x: 551, endPoint y: 248, distance: 28.1
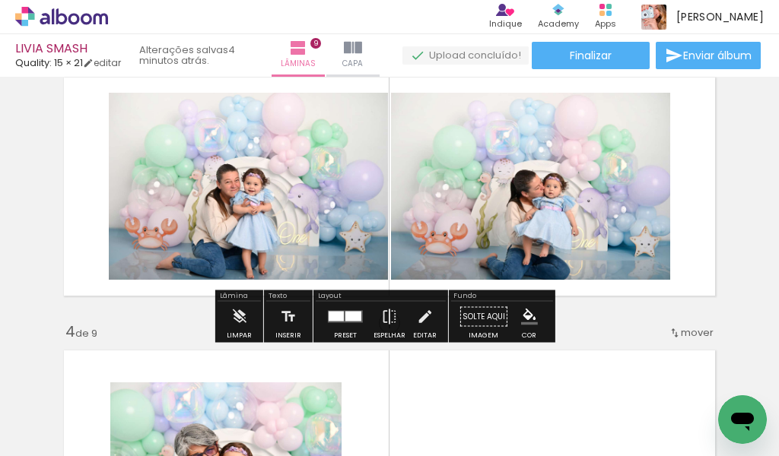
scroll to position [624, 0]
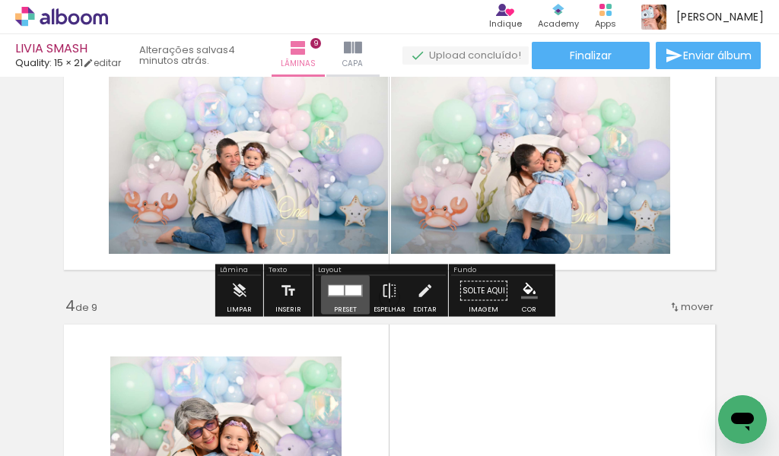
click at [345, 291] on div at bounding box center [353, 291] width 16 height 10
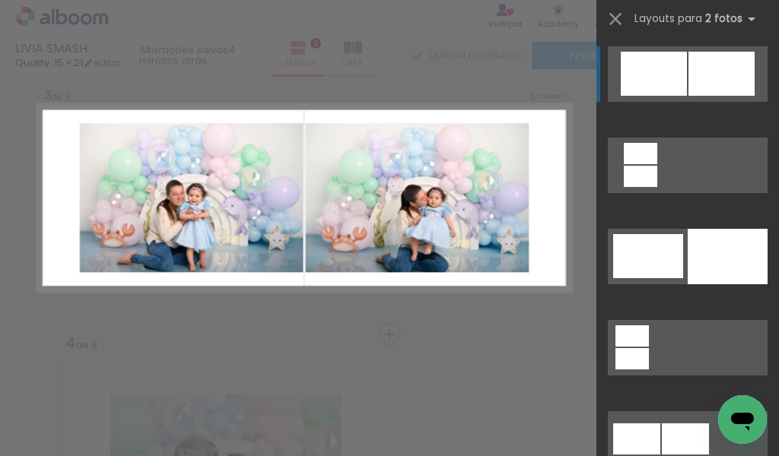
scroll to position [565, 0]
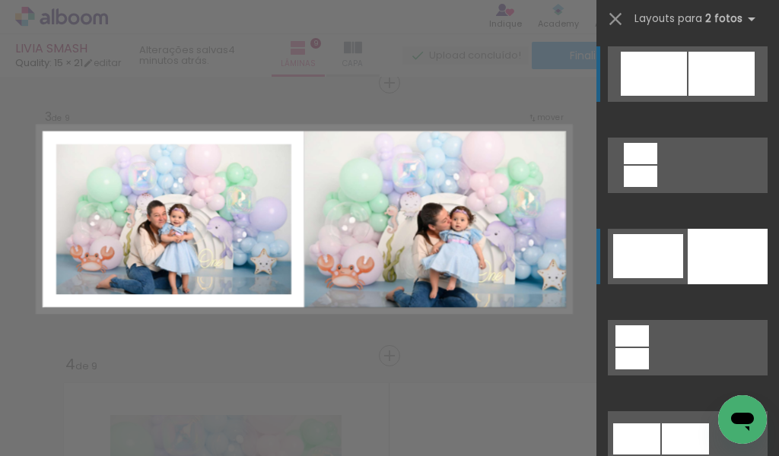
click at [669, 272] on div at bounding box center [648, 256] width 70 height 44
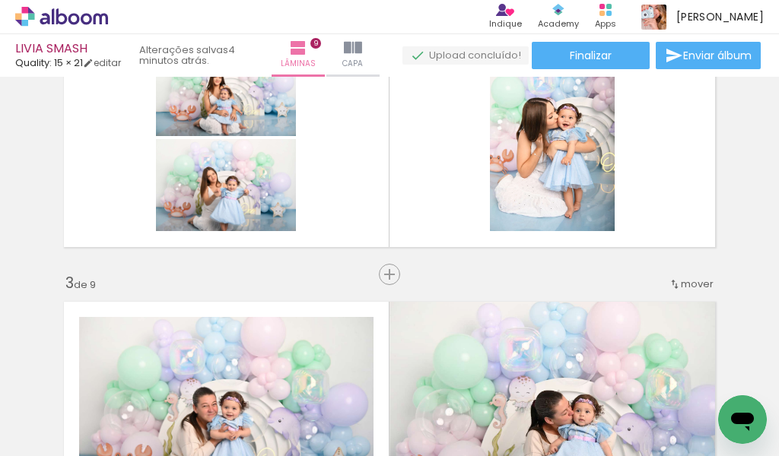
scroll to position [337, 0]
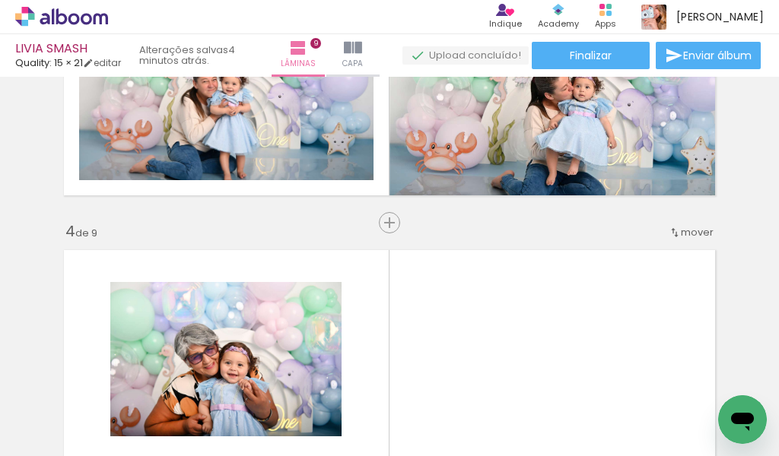
scroll to position [641, 0]
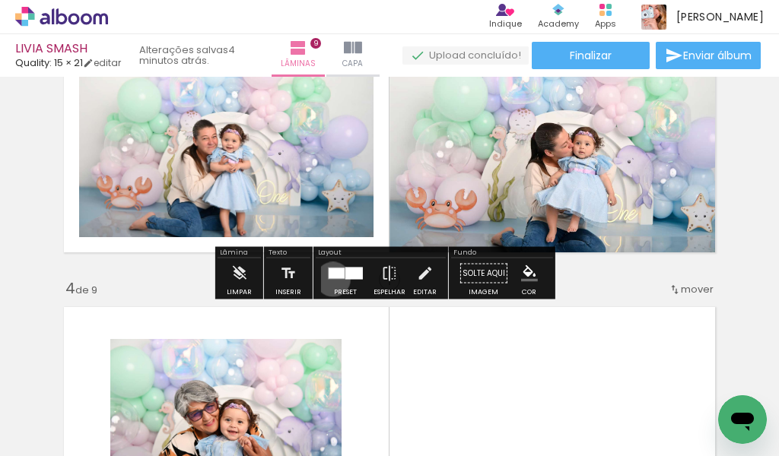
click at [329, 279] on quentale-layouter at bounding box center [345, 274] width 35 height 12
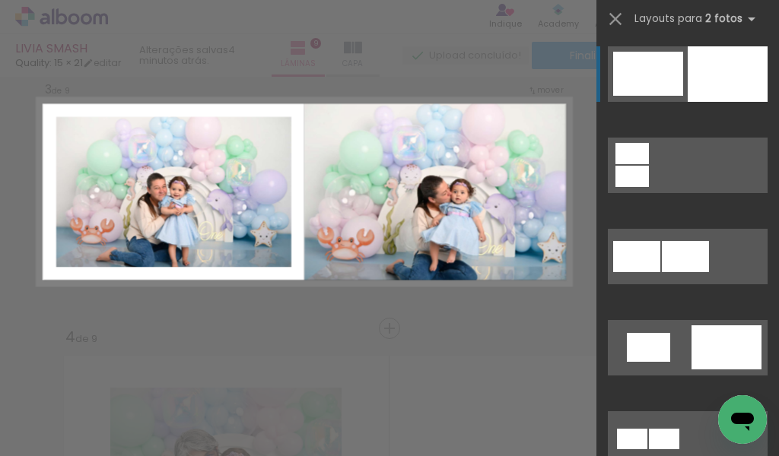
scroll to position [565, 0]
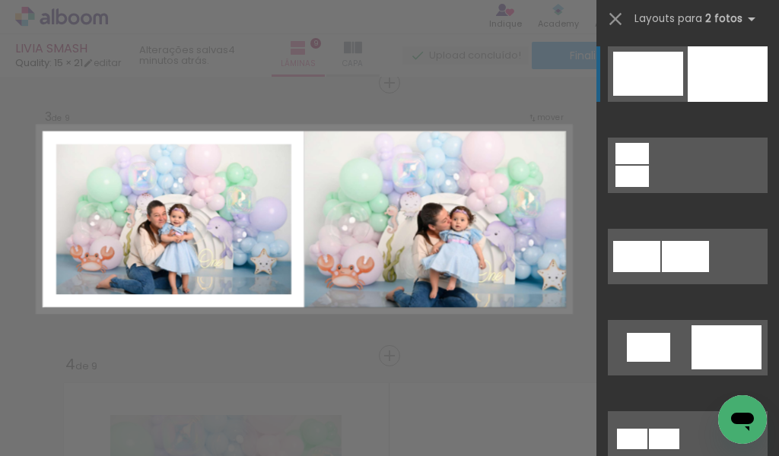
click at [648, 88] on div at bounding box center [648, 74] width 70 height 44
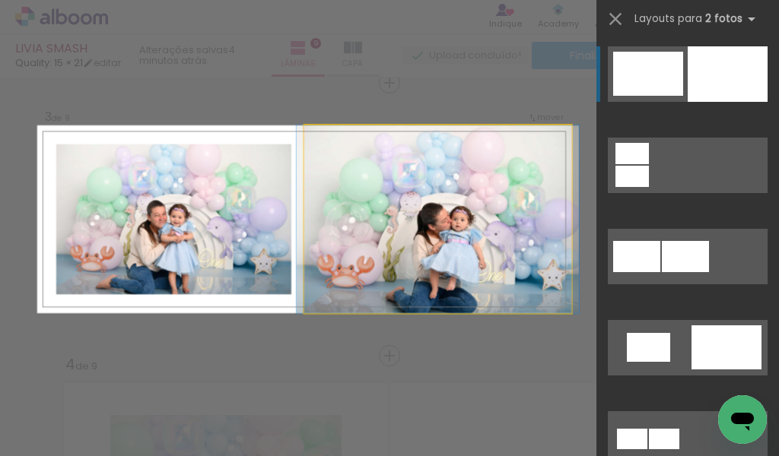
click at [399, 238] on quentale-photo at bounding box center [437, 219] width 267 height 188
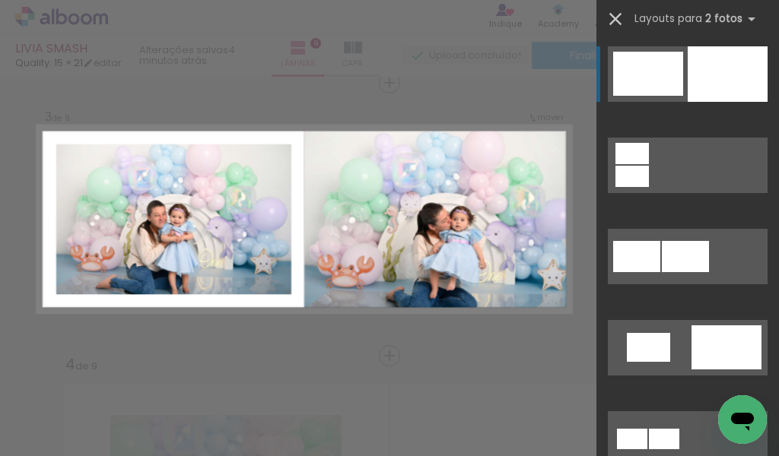
click at [615, 21] on iron-icon at bounding box center [615, 18] width 21 height 21
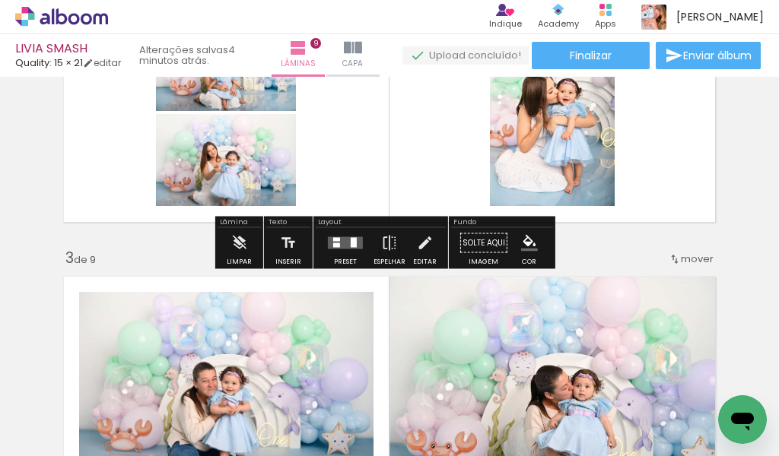
scroll to position [337, 0]
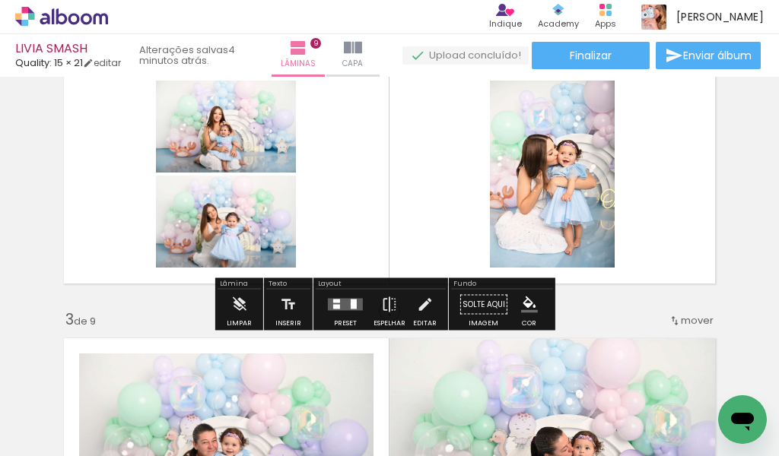
click at [346, 311] on div at bounding box center [345, 305] width 41 height 30
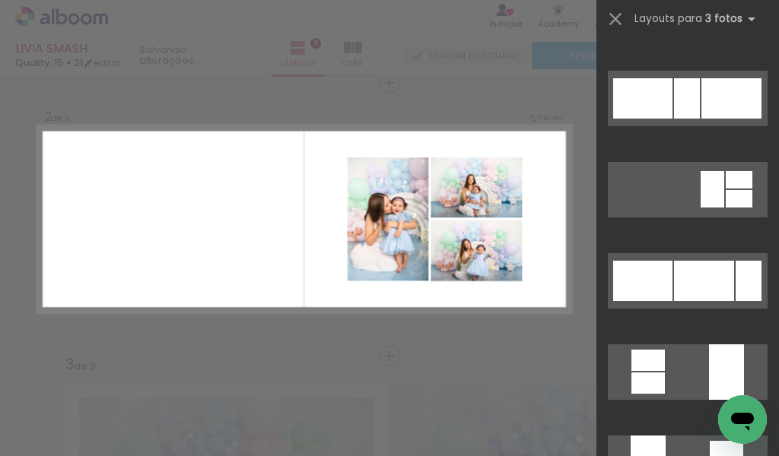
scroll to position [1597, 0]
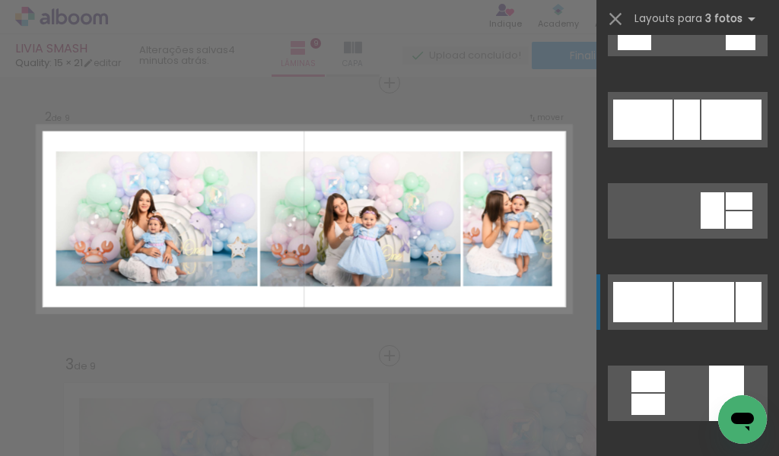
click at [634, 303] on div at bounding box center [642, 302] width 59 height 40
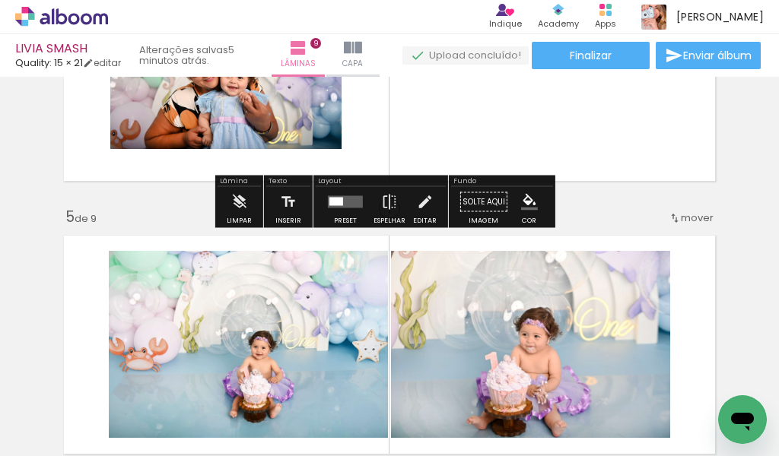
scroll to position [989, 0]
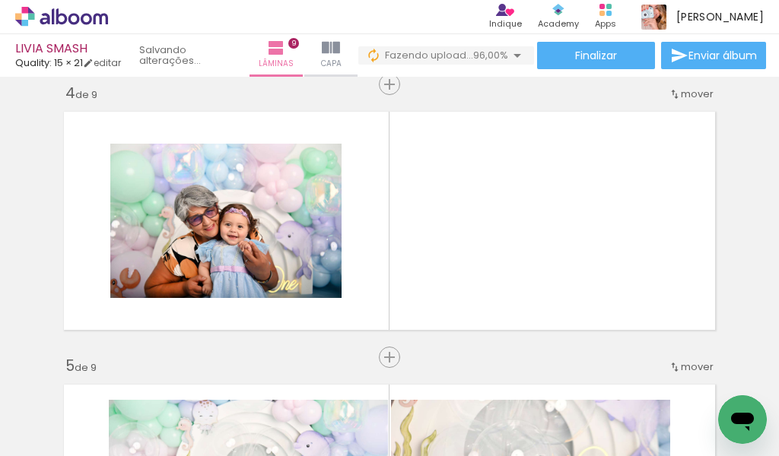
scroll to position [0, 1480]
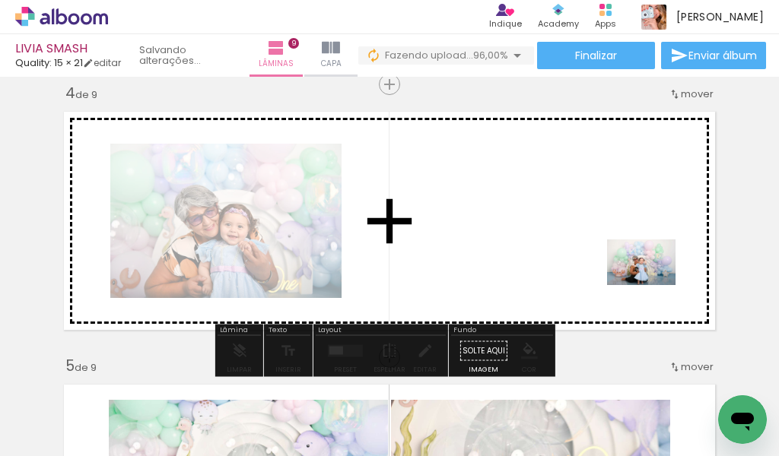
drag, startPoint x: 702, startPoint y: 416, endPoint x: 336, endPoint y: 305, distance: 382.3
click at [652, 285] on quentale-workspace at bounding box center [389, 228] width 779 height 456
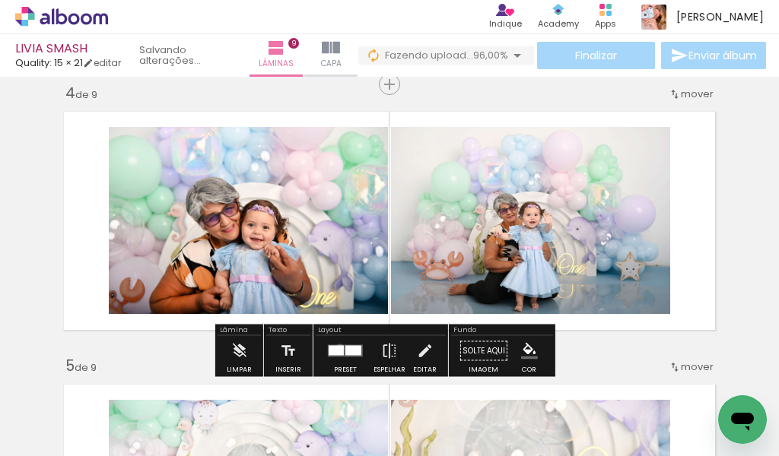
click at [336, 348] on div at bounding box center [336, 351] width 15 height 10
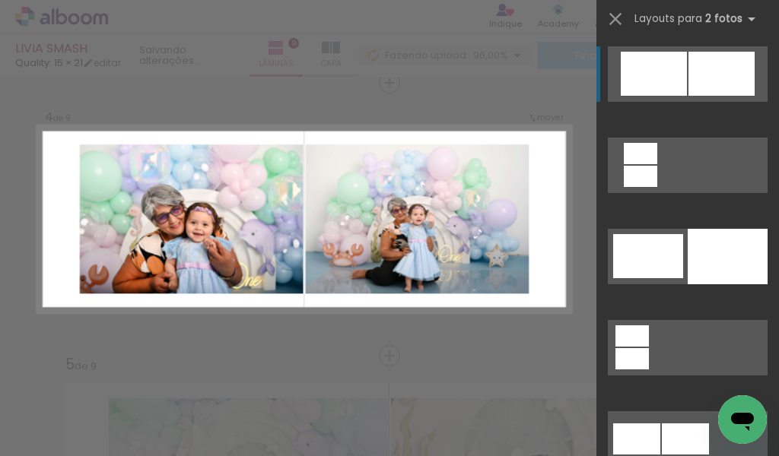
scroll to position [838, 0]
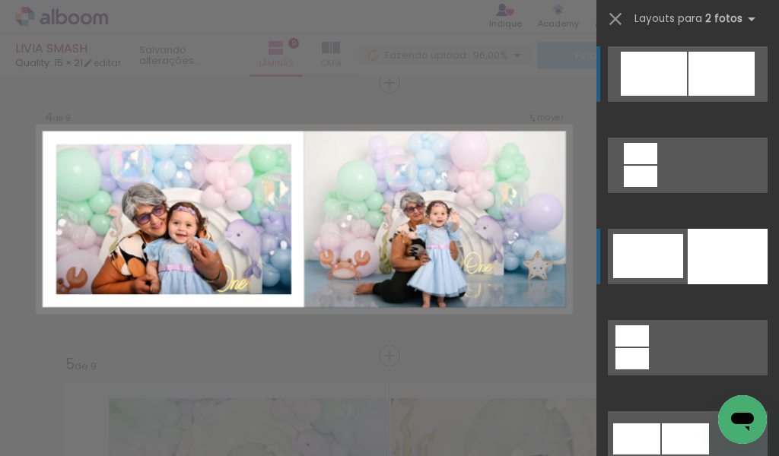
click at [704, 271] on div at bounding box center [728, 257] width 80 height 56
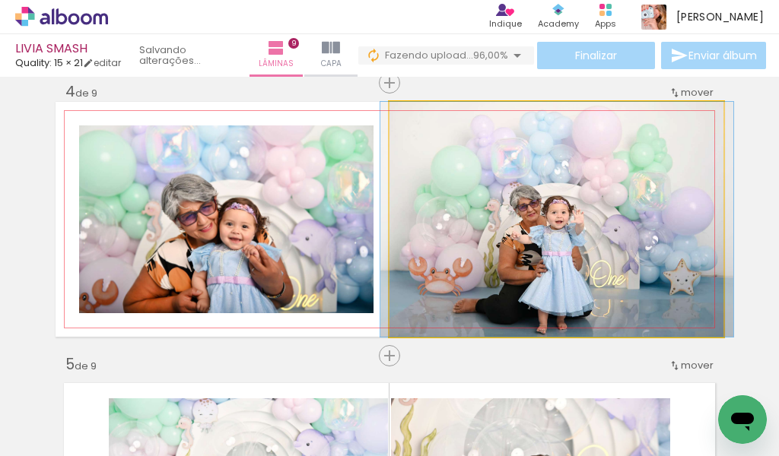
drag, startPoint x: 555, startPoint y: 282, endPoint x: 556, endPoint y: 265, distance: 16.8
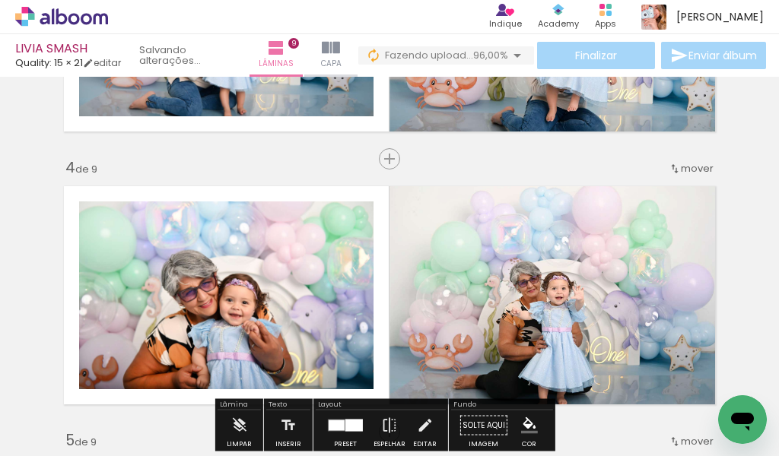
scroll to position [610, 0]
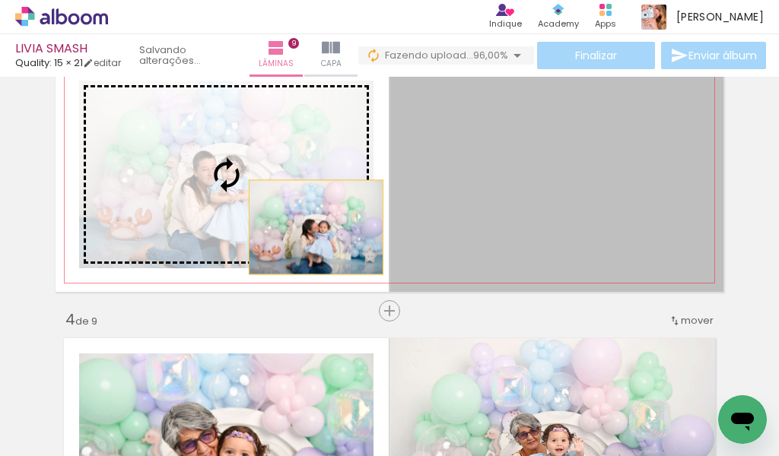
drag, startPoint x: 533, startPoint y: 236, endPoint x: 310, endPoint y: 227, distance: 223.8
click at [0, 0] on slot at bounding box center [0, 0] width 0 height 0
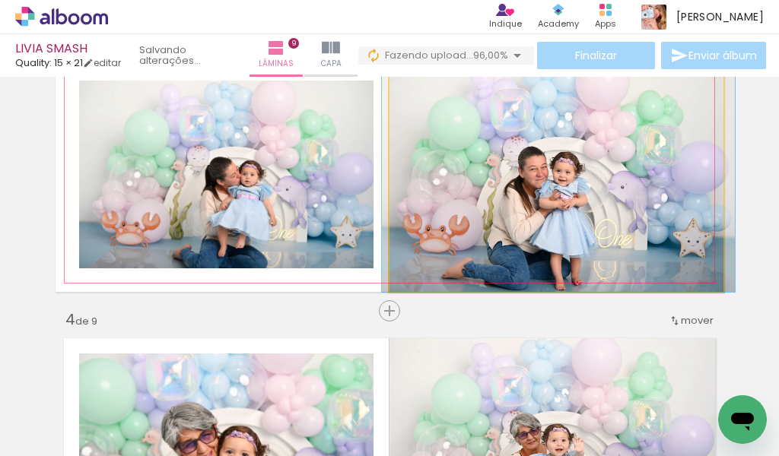
drag, startPoint x: 548, startPoint y: 247, endPoint x: 550, endPoint y: 233, distance: 14.6
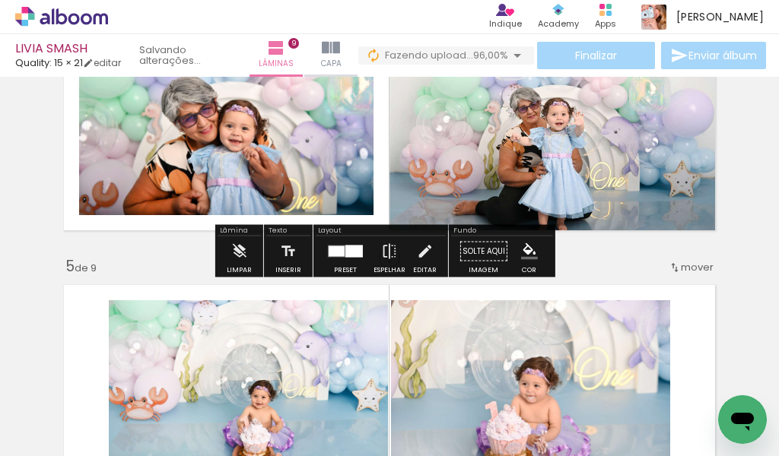
scroll to position [990, 0]
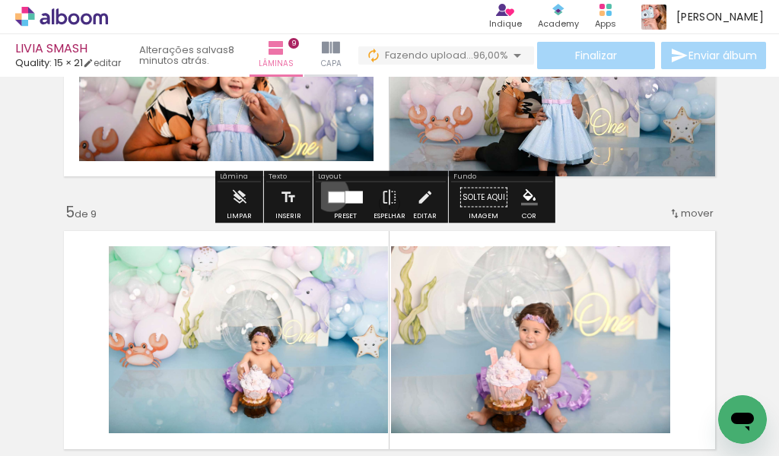
click at [329, 193] on div at bounding box center [337, 197] width 16 height 11
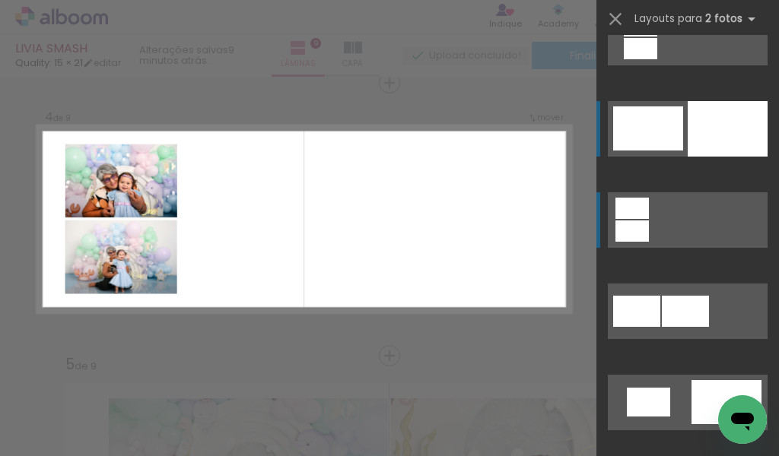
scroll to position [106, 0]
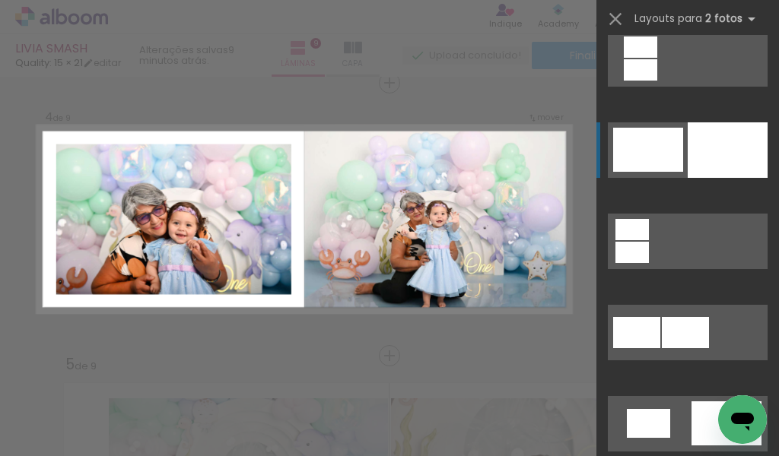
click at [628, 152] on div at bounding box center [648, 150] width 70 height 44
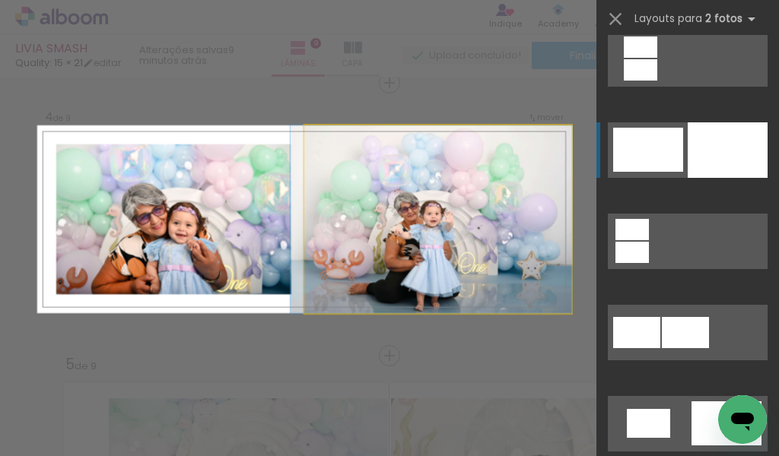
scroll to position [183, 0]
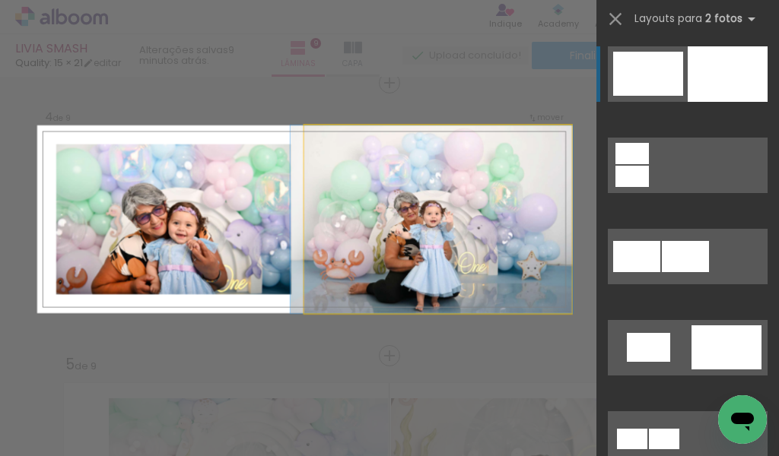
drag, startPoint x: 522, startPoint y: 227, endPoint x: 500, endPoint y: 227, distance: 21.3
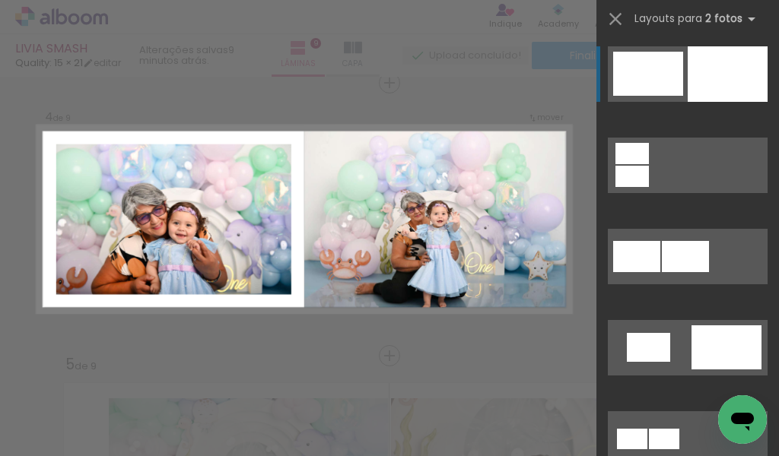
click at [626, 98] on quentale-layouter at bounding box center [688, 74] width 160 height 56
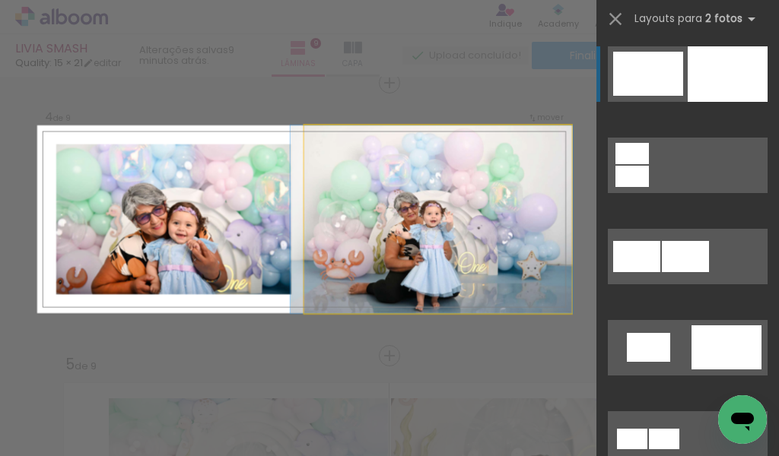
drag, startPoint x: 516, startPoint y: 246, endPoint x: 504, endPoint y: 249, distance: 12.4
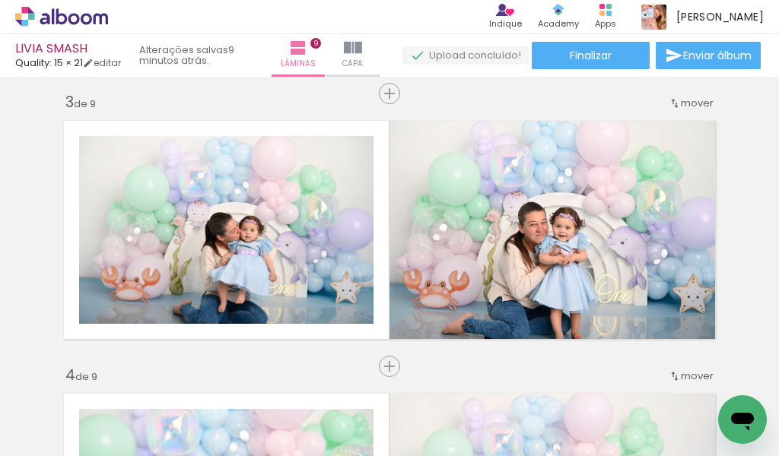
scroll to position [534, 0]
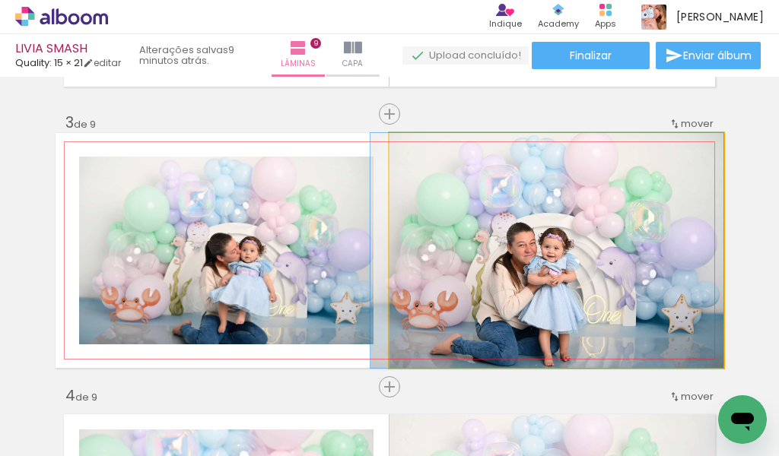
drag, startPoint x: 490, startPoint y: 308, endPoint x: 477, endPoint y: 310, distance: 13.0
drag, startPoint x: 572, startPoint y: 322, endPoint x: 568, endPoint y: 300, distance: 23.1
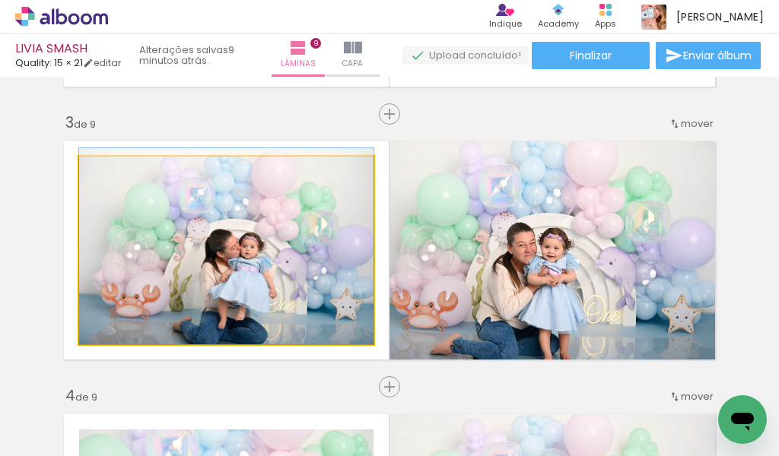
drag, startPoint x: 316, startPoint y: 297, endPoint x: 317, endPoint y: 275, distance: 22.9
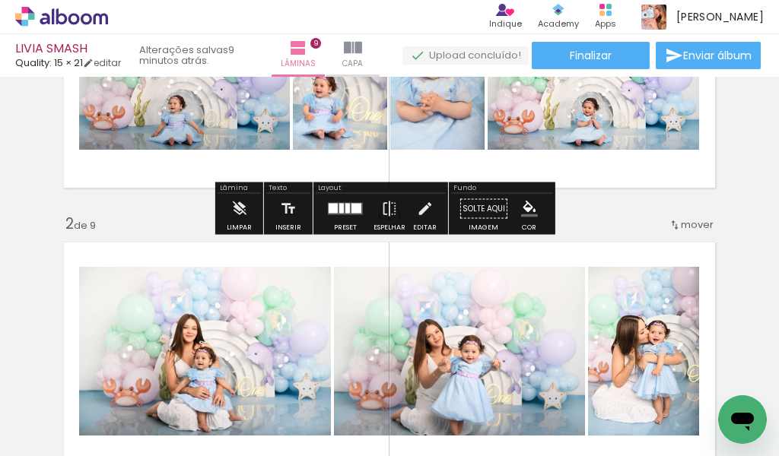
scroll to position [0, 0]
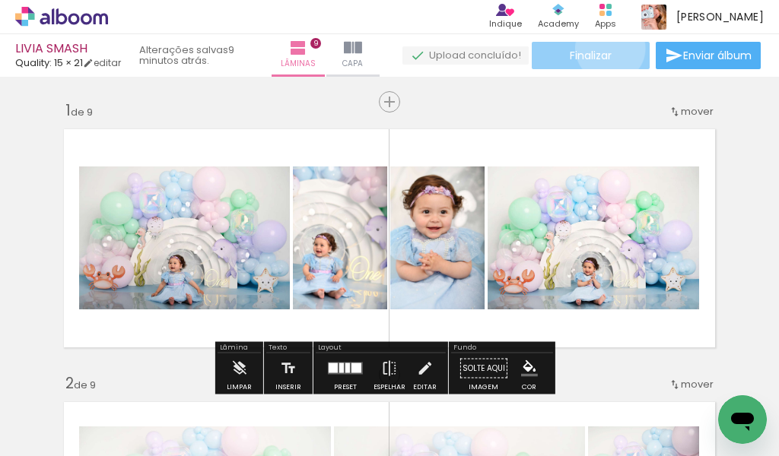
click at [605, 50] on span "Finalizar" at bounding box center [591, 55] width 42 height 11
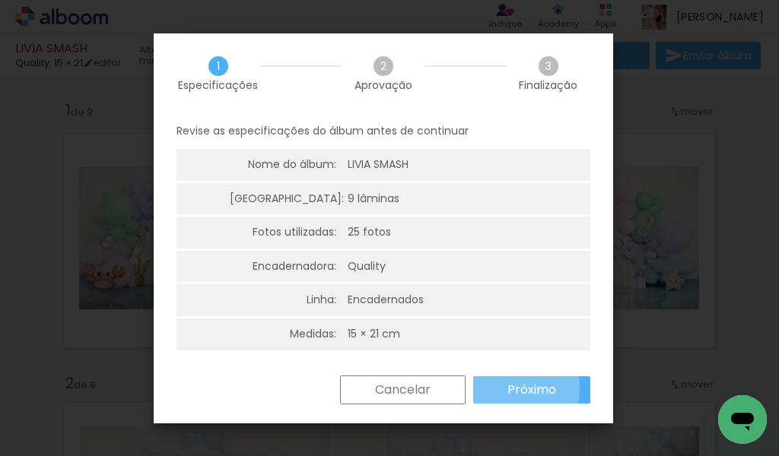
click at [0, 0] on slot "Próximo" at bounding box center [0, 0] width 0 height 0
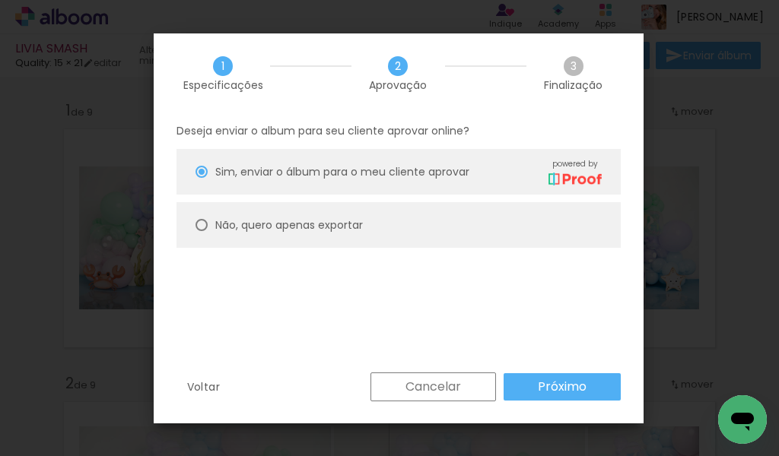
click at [200, 226] on div at bounding box center [201, 225] width 12 height 12
type paper-radio-button "on"
click at [518, 386] on paper-button "Próximo" at bounding box center [562, 386] width 117 height 27
type input "Alta, 300 DPI"
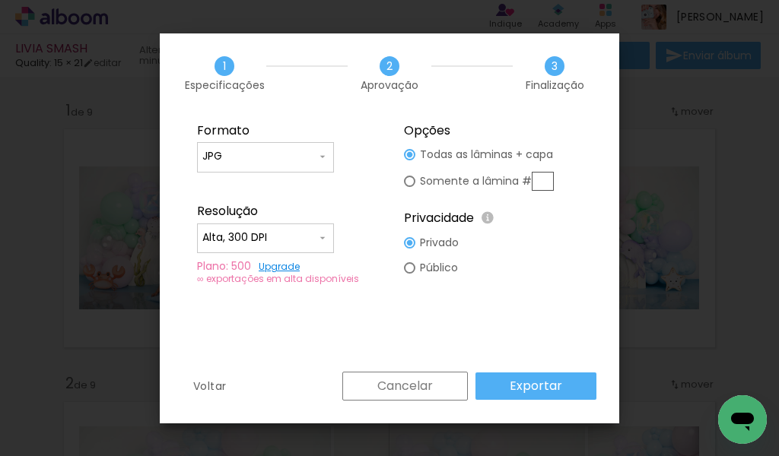
click at [0, 0] on slot "Exportar" at bounding box center [0, 0] width 0 height 0
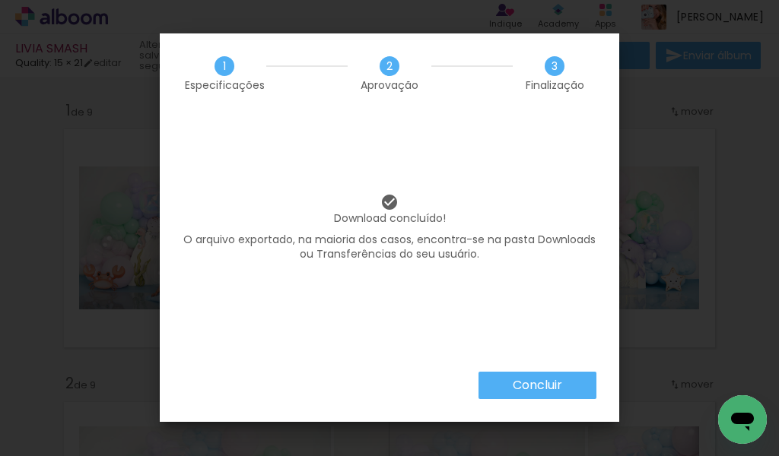
scroll to position [0, 1480]
click at [0, 0] on slot "Concluir" at bounding box center [0, 0] width 0 height 0
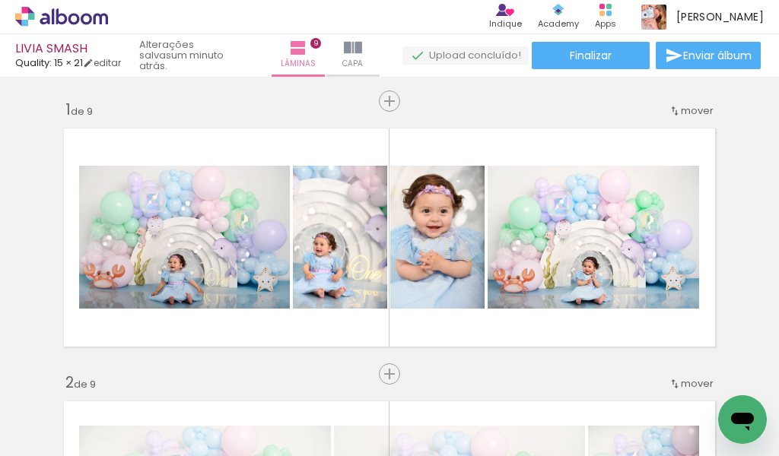
scroll to position [0, 0]
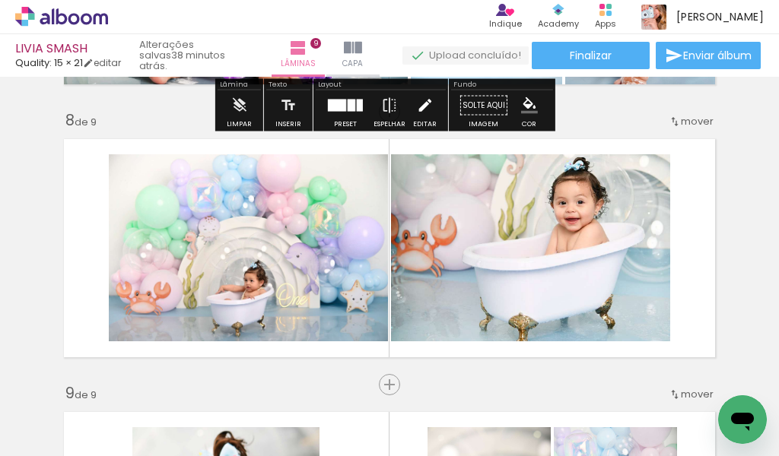
scroll to position [1978, 0]
